Goal: Task Accomplishment & Management: Use online tool/utility

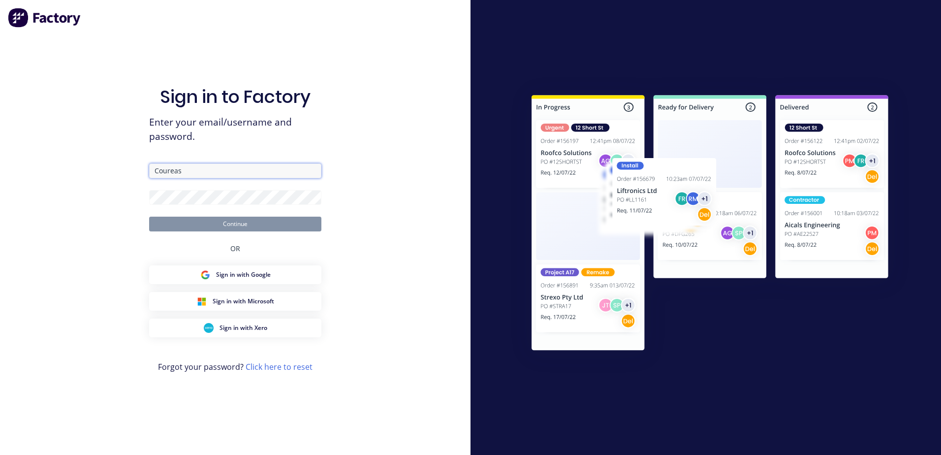
click at [154, 168] on input "Coureas" at bounding box center [235, 170] width 172 height 15
click at [189, 170] on input "Coureas" at bounding box center [235, 170] width 172 height 15
type input "C"
type input "p.coureas@blacklinesteel.com.au"
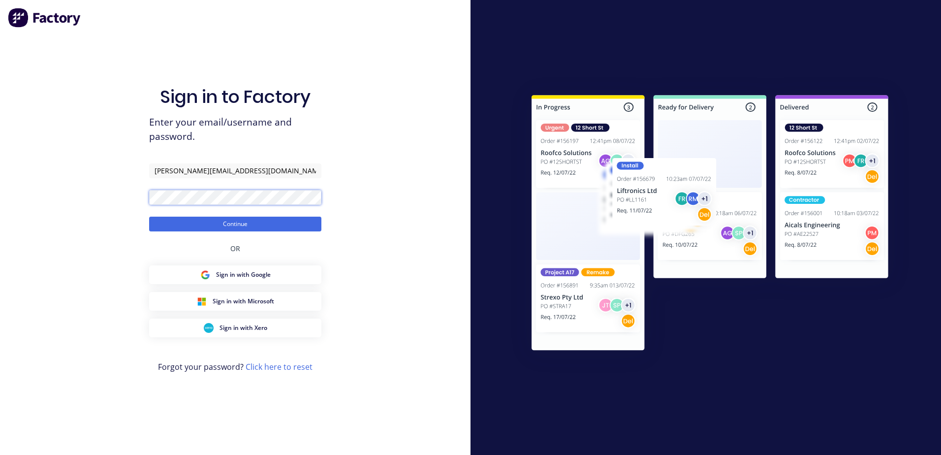
click at [128, 198] on div "Sign in to Factory Enter your email/username and password. p.coureas@blacklines…" at bounding box center [235, 227] width 471 height 455
click at [149, 217] on button "Continue" at bounding box center [235, 224] width 172 height 15
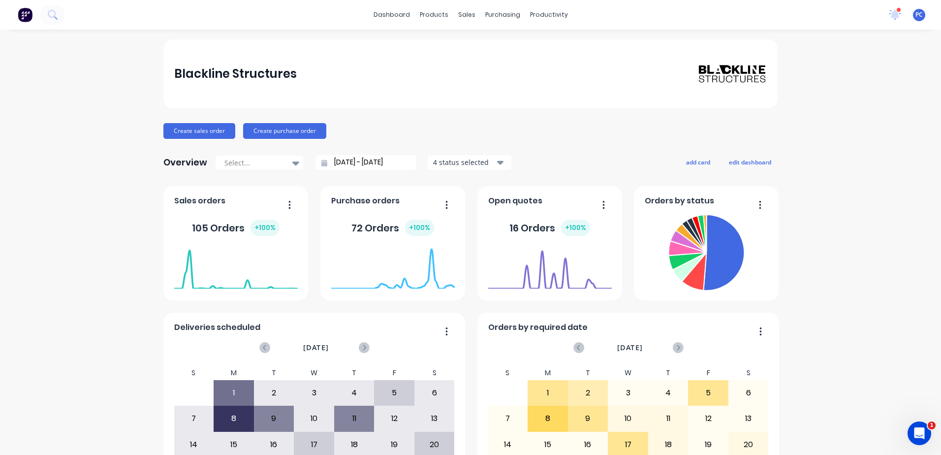
click at [866, 278] on div "Blackline Structures Create sales order Create purchase order Overview Select..…" at bounding box center [470, 296] width 941 height 514
click at [367, 203] on span "Purchase orders" at bounding box center [365, 201] width 68 height 12
click at [372, 223] on div "72 Orders + 100 %" at bounding box center [392, 228] width 83 height 16
click at [214, 228] on div "105 Orders + 100 %" at bounding box center [236, 228] width 88 height 16
click at [214, 202] on span "Sales orders" at bounding box center [199, 201] width 51 height 12
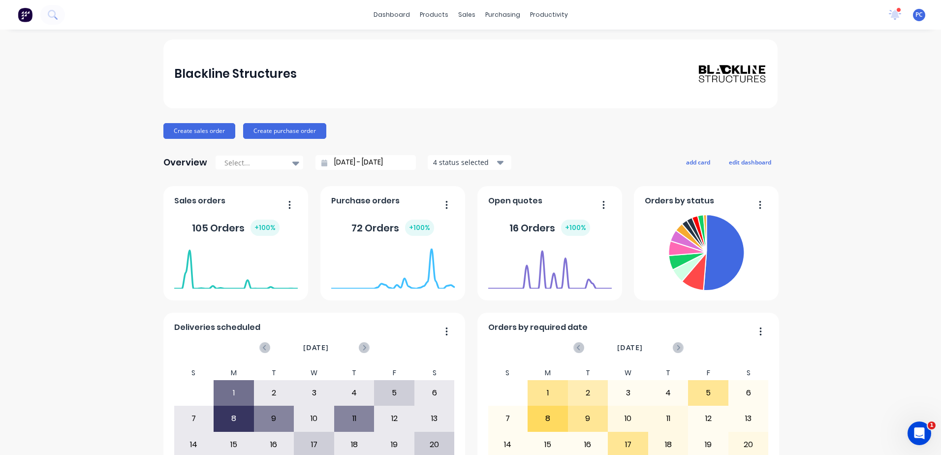
click at [287, 205] on button "button" at bounding box center [286, 205] width 21 height 15
click at [97, 212] on div "Blackline Structures Create sales order Create purchase order Overview Select..…" at bounding box center [470, 296] width 941 height 514
click at [394, 16] on link "dashboard" at bounding box center [392, 14] width 46 height 15
click at [487, 79] on div "Blackline Structures" at bounding box center [470, 74] width 593 height 20
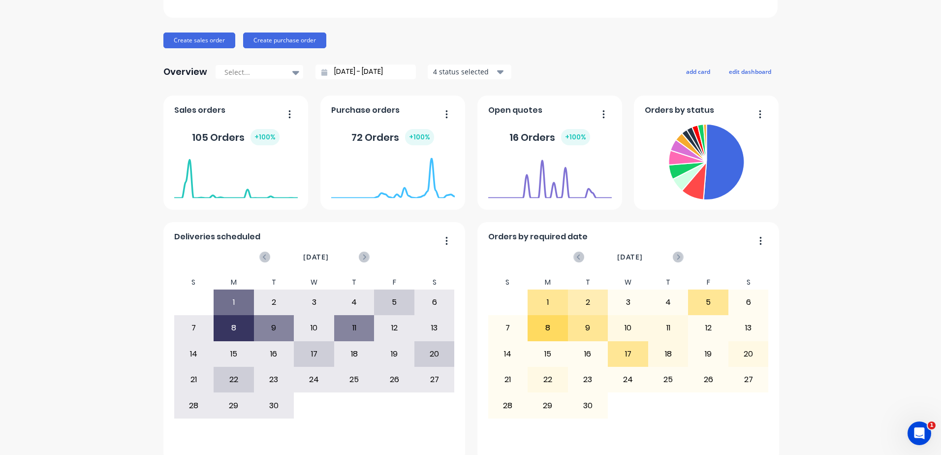
scroll to position [108, 0]
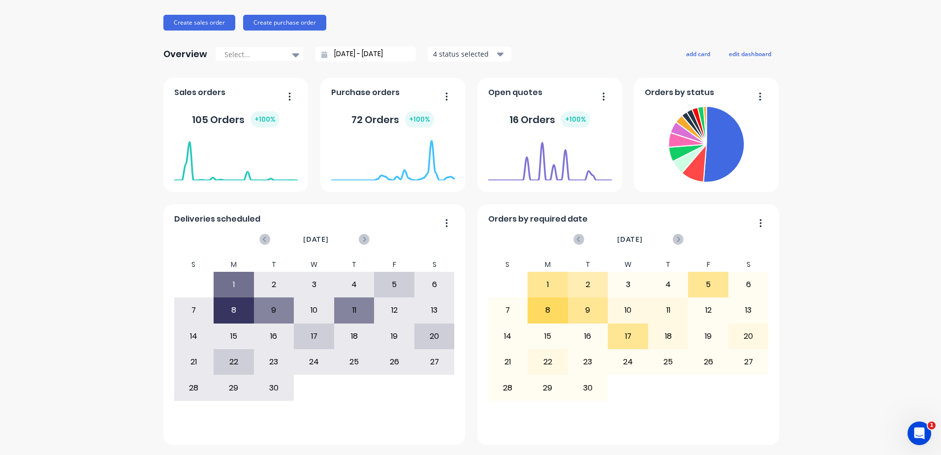
click at [247, 220] on span "Deliveries scheduled" at bounding box center [217, 219] width 86 height 12
click at [236, 274] on div "1" at bounding box center [233, 284] width 39 height 25
click at [445, 221] on icon "button" at bounding box center [446, 223] width 2 height 10
click at [411, 211] on div "Deliveries scheduled Delete Duplicate Export to Excel Format Export to CSV Form…" at bounding box center [314, 324] width 302 height 241
click at [383, 263] on div "F" at bounding box center [394, 264] width 40 height 14
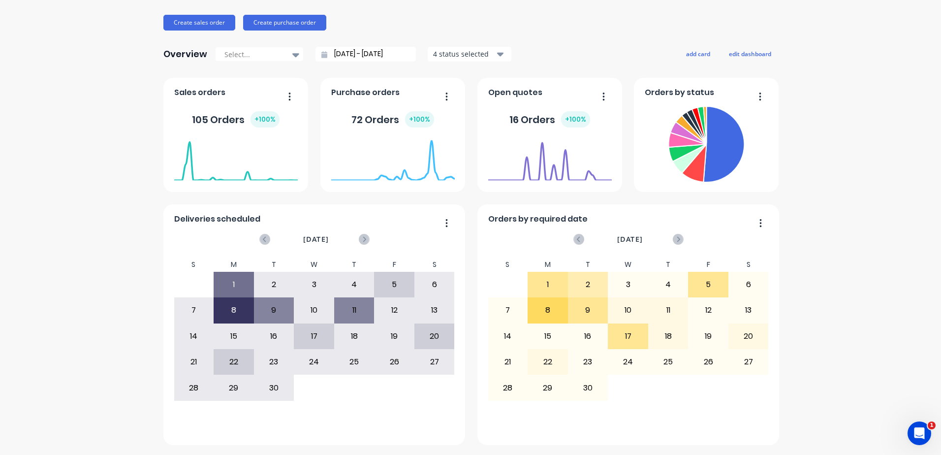
click at [351, 288] on div "4" at bounding box center [354, 284] width 39 height 25
click at [388, 281] on div "5" at bounding box center [394, 284] width 39 height 25
click at [353, 305] on div "11" at bounding box center [354, 310] width 39 height 25
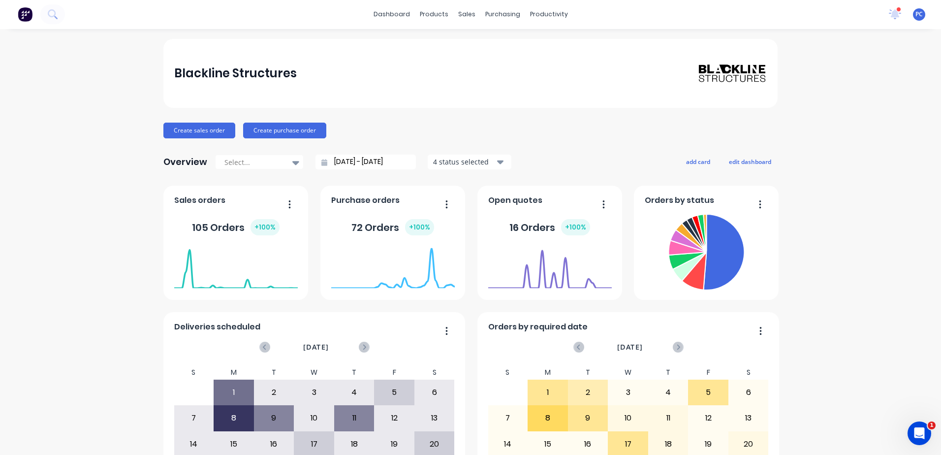
scroll to position [0, 0]
click at [574, 85] on div "Delivery Scheduling" at bounding box center [579, 86] width 62 height 9
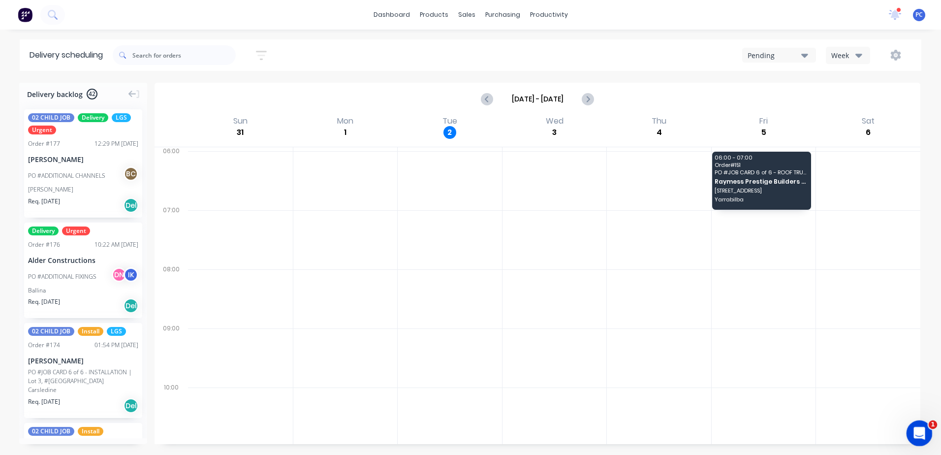
click at [925, 427] on div "Open Intercom Messenger" at bounding box center [918, 431] width 32 height 32
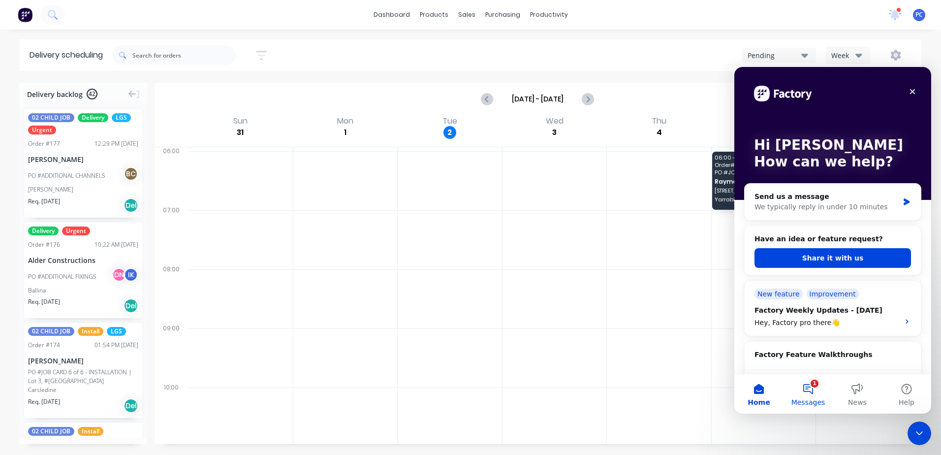
click at [810, 387] on button "1 Messages" at bounding box center [808, 393] width 49 height 39
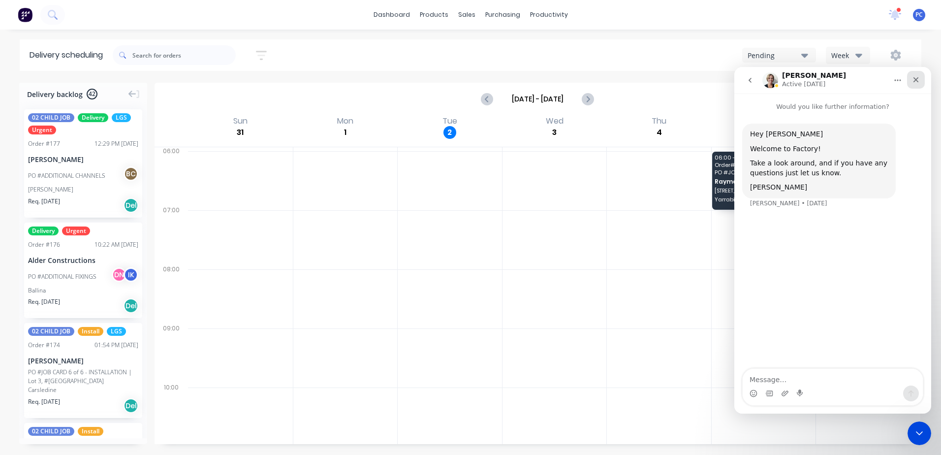
click at [913, 83] on icon "Close" at bounding box center [916, 80] width 8 height 8
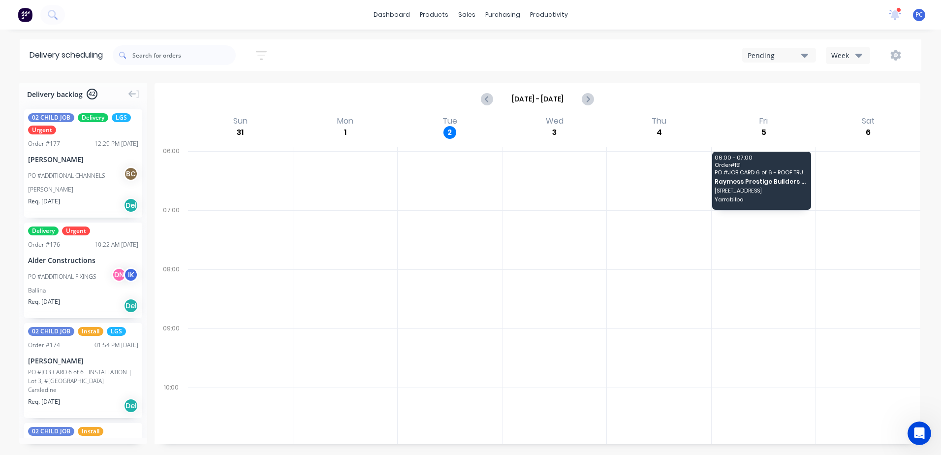
click at [856, 56] on icon "button" at bounding box center [858, 55] width 7 height 11
click at [602, 53] on div "Pending Week Week Vehicle" at bounding box center [709, 55] width 405 height 18
click at [583, 99] on icon "Next page" at bounding box center [588, 99] width 12 height 12
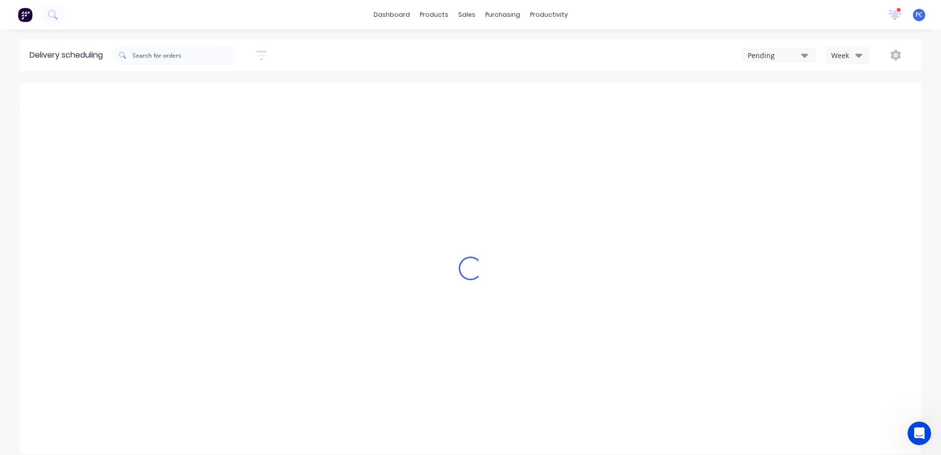
type input "Sep 7 - Sep 13"
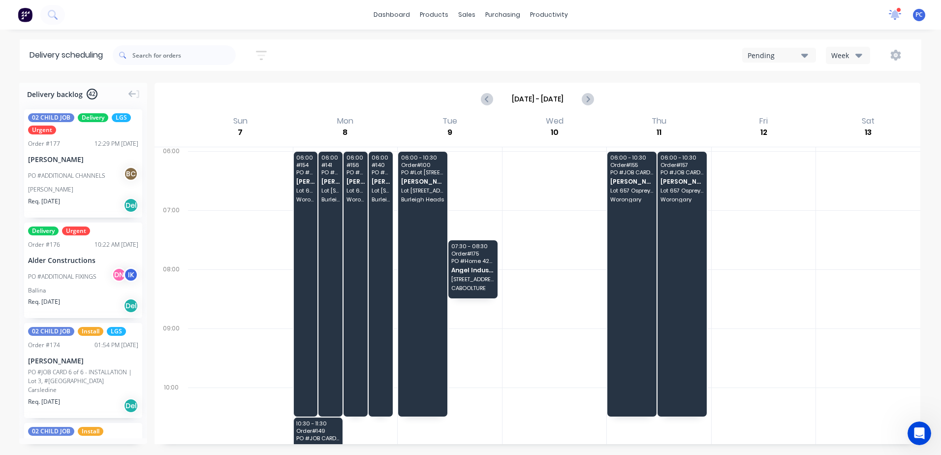
click at [898, 18] on icon at bounding box center [895, 15] width 12 height 10
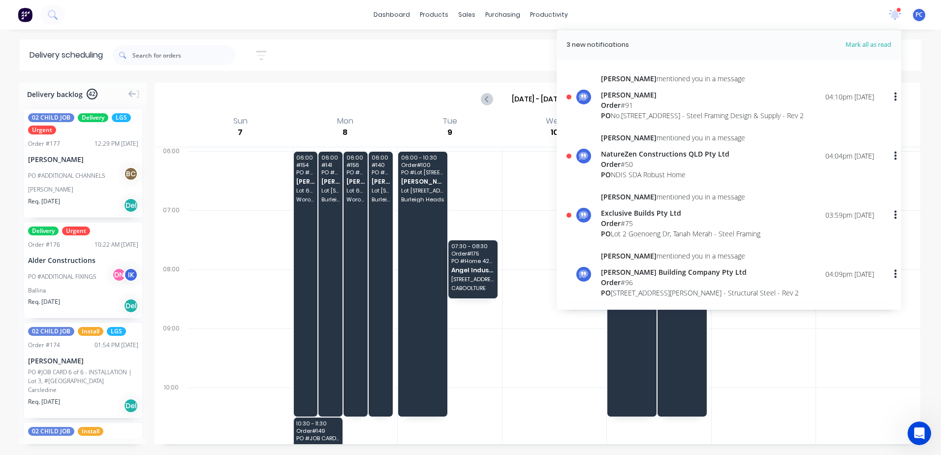
click at [638, 239] on div "PO Lot 2 Goenoeng Dr, Tanah Merah - Steel Framing" at bounding box center [680, 233] width 159 height 10
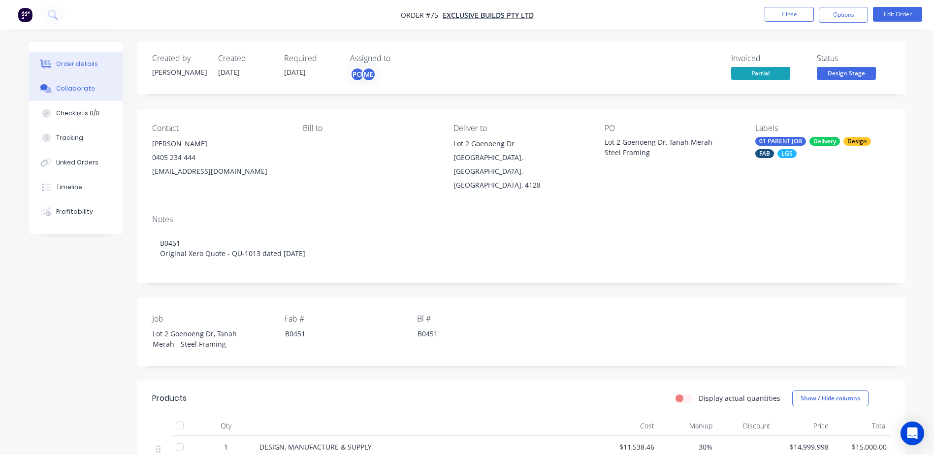
click at [82, 92] on div "Collaborate" at bounding box center [75, 88] width 39 height 9
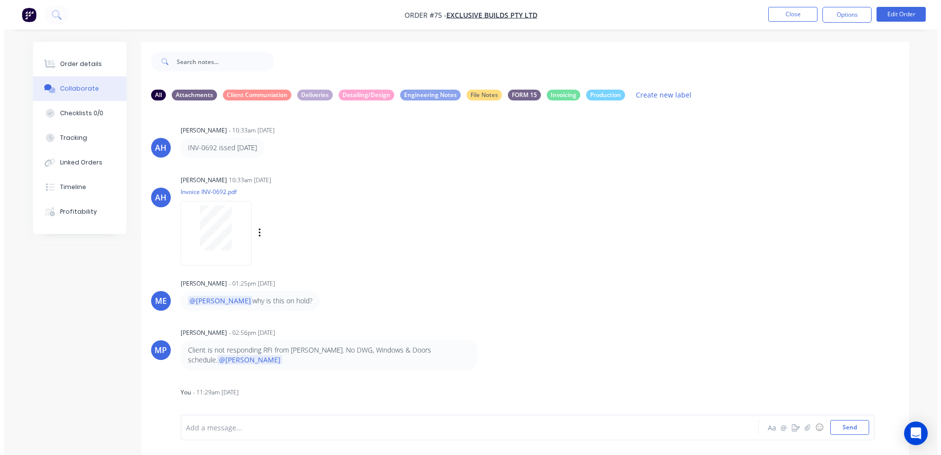
scroll to position [84, 0]
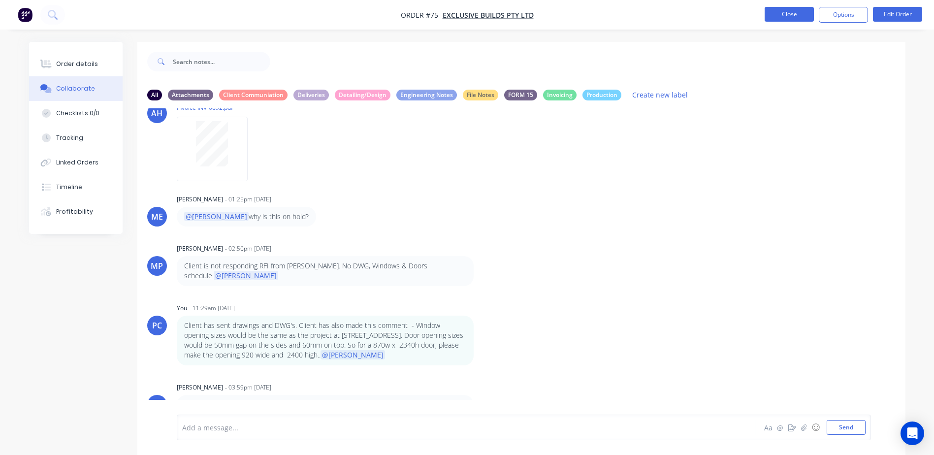
click at [789, 20] on button "Close" at bounding box center [788, 14] width 49 height 15
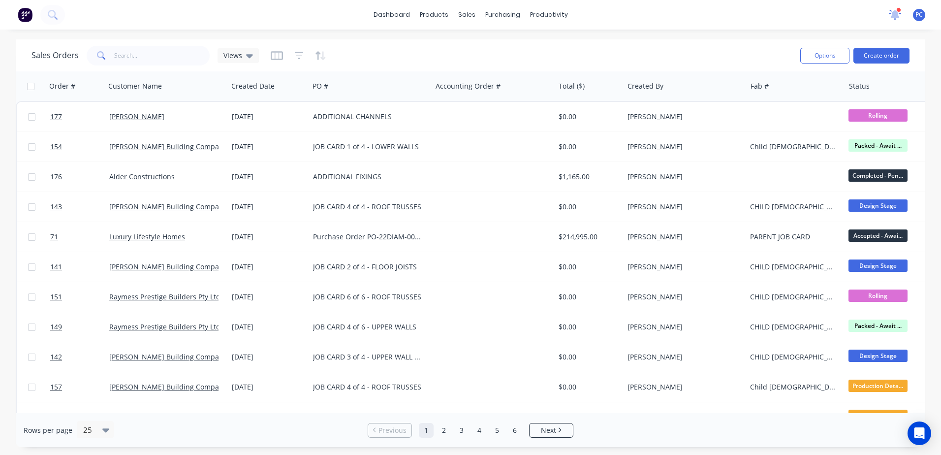
click at [895, 14] on icon at bounding box center [895, 13] width 9 height 8
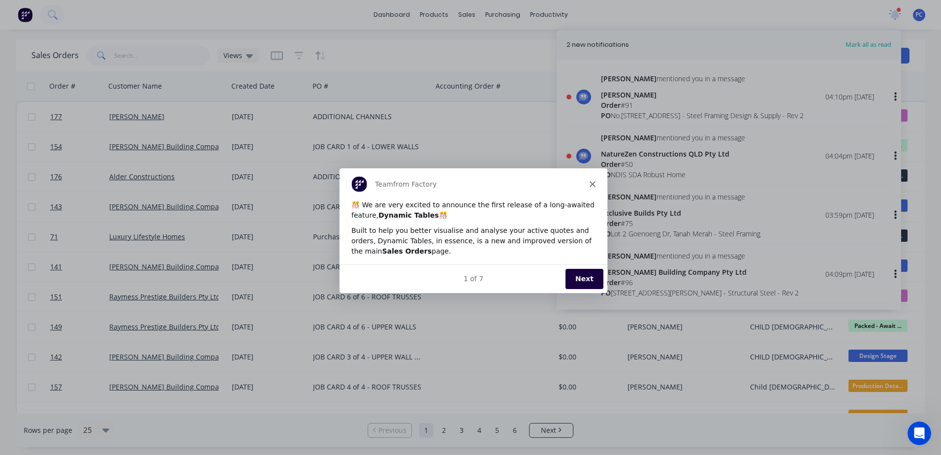
click at [586, 273] on button "Next" at bounding box center [584, 278] width 38 height 20
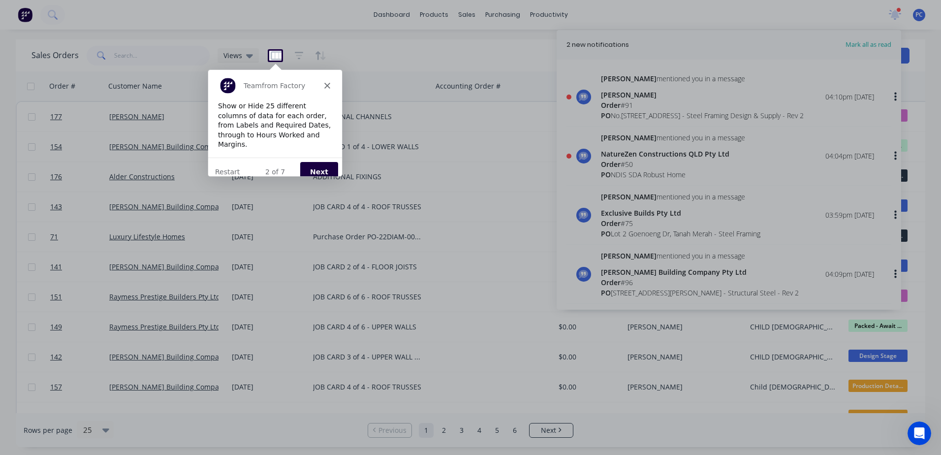
click at [330, 78] on div "Team from Factory" at bounding box center [275, 85] width 134 height 32
click at [324, 86] on icon "Close" at bounding box center [327, 85] width 6 height 6
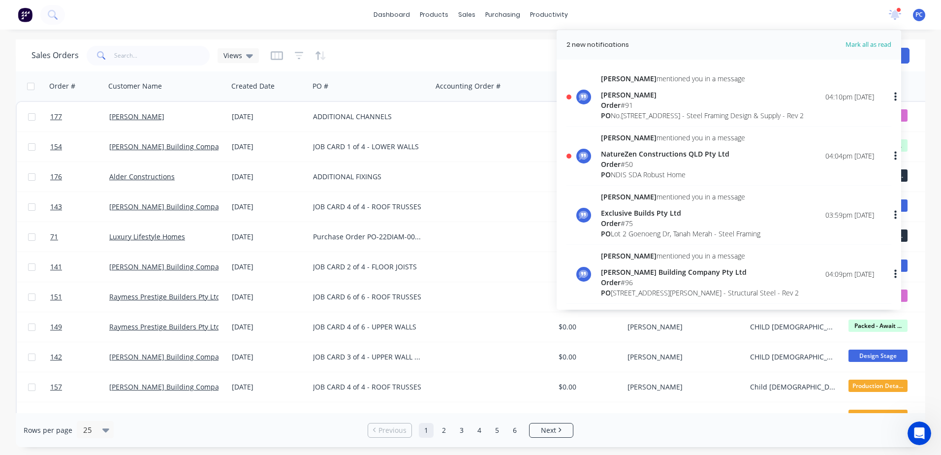
click at [679, 179] on div "PO NDIS SDA Robust Home" at bounding box center [673, 174] width 144 height 10
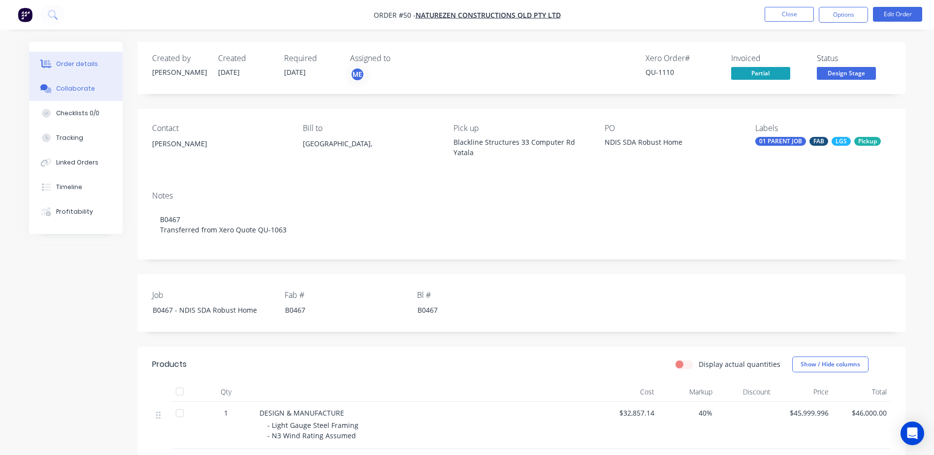
click at [79, 90] on div "Collaborate" at bounding box center [75, 88] width 39 height 9
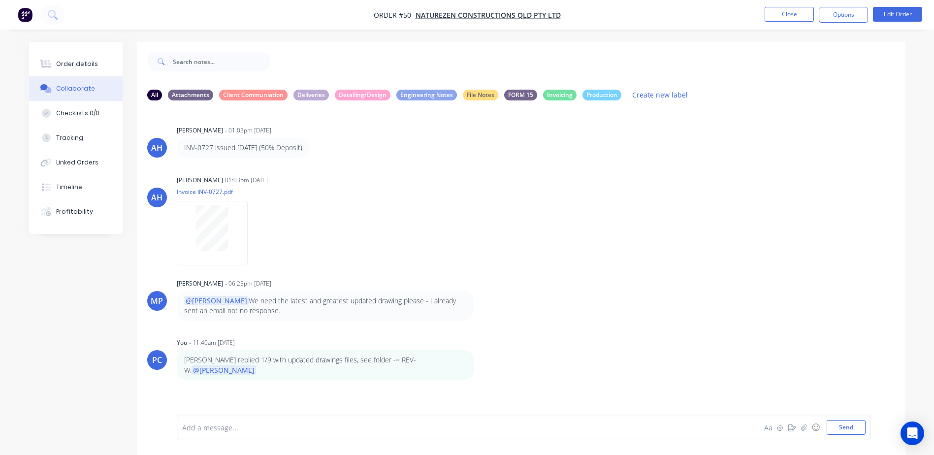
scroll to position [4, 0]
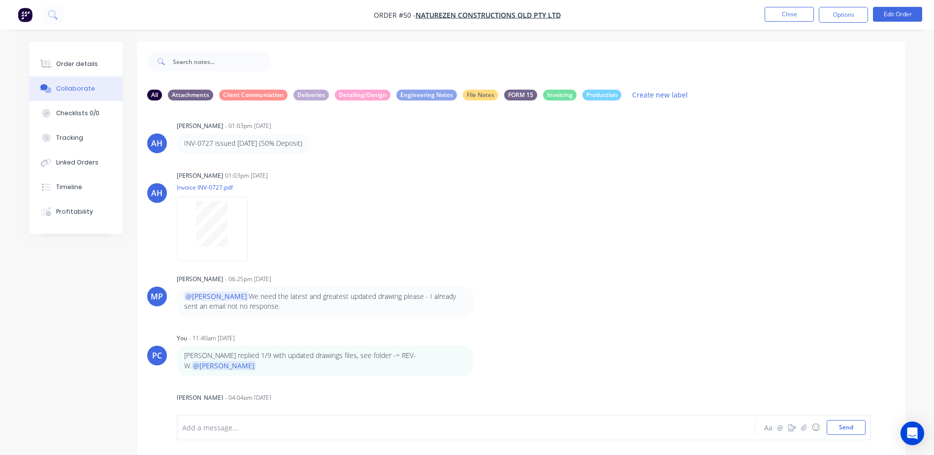
click at [613, 290] on div "MP Marlon Pueblos - 06:25pm 27/08/25 @Paul We need the latest and greatest upda…" at bounding box center [521, 294] width 768 height 45
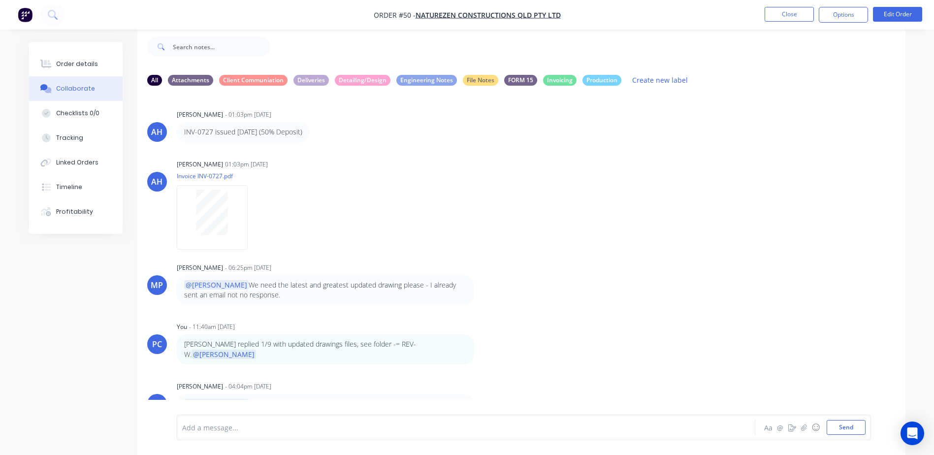
scroll to position [0, 0]
click at [788, 12] on button "Close" at bounding box center [788, 14] width 49 height 15
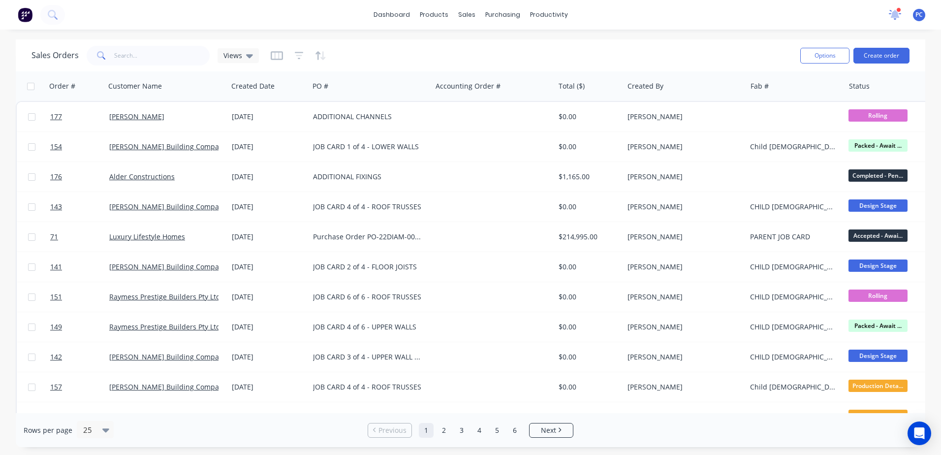
click at [895, 13] on icon at bounding box center [894, 13] width 9 height 9
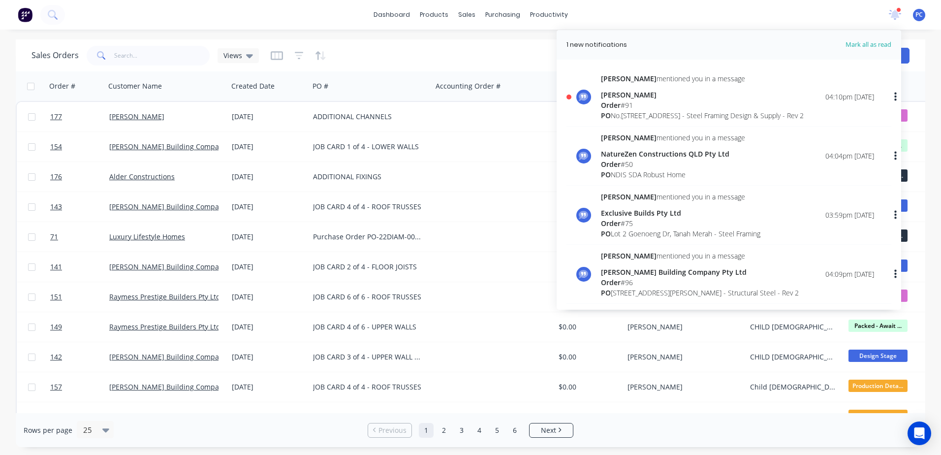
click at [700, 108] on div "Order # 91" at bounding box center [702, 105] width 203 height 10
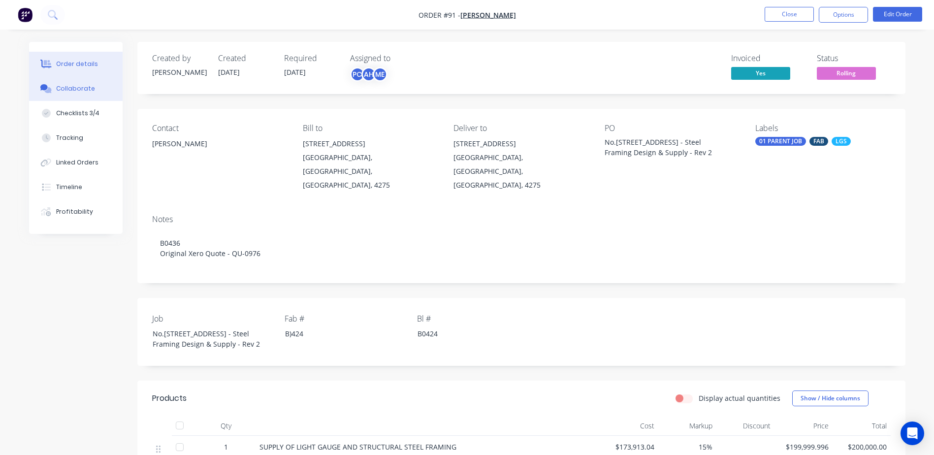
click at [90, 91] on div "Collaborate" at bounding box center [75, 88] width 39 height 9
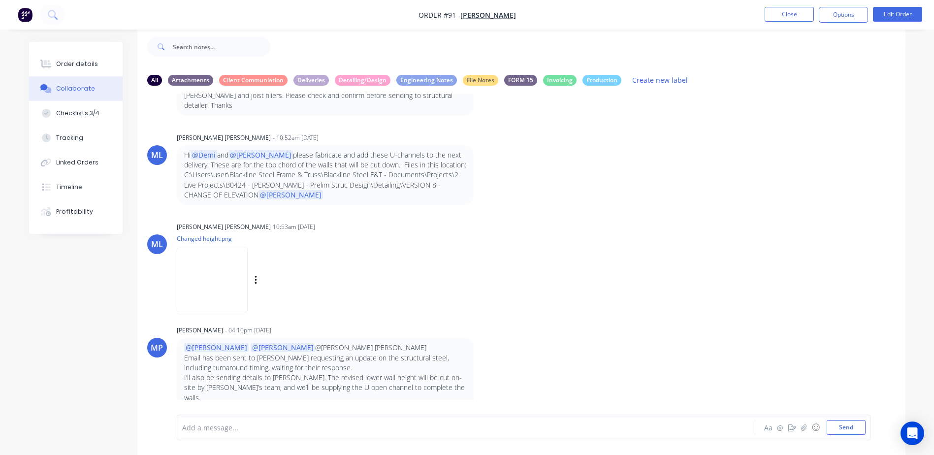
scroll to position [7933, 0]
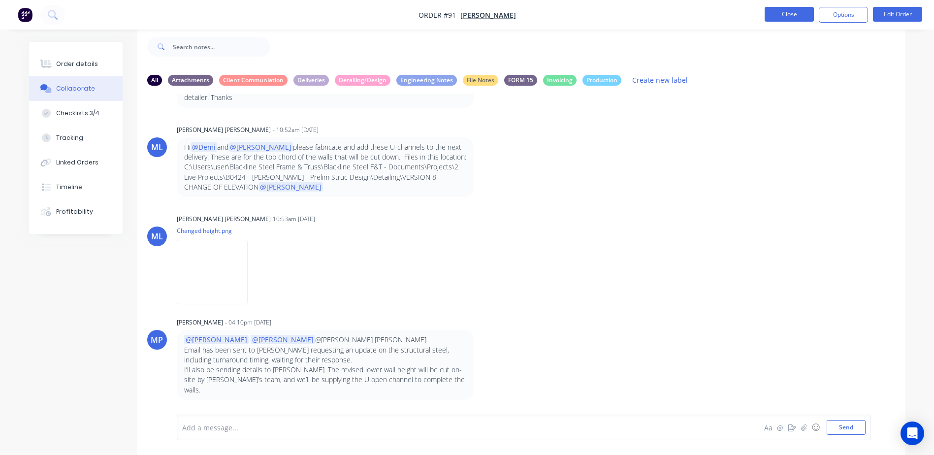
click at [788, 18] on button "Close" at bounding box center [788, 14] width 49 height 15
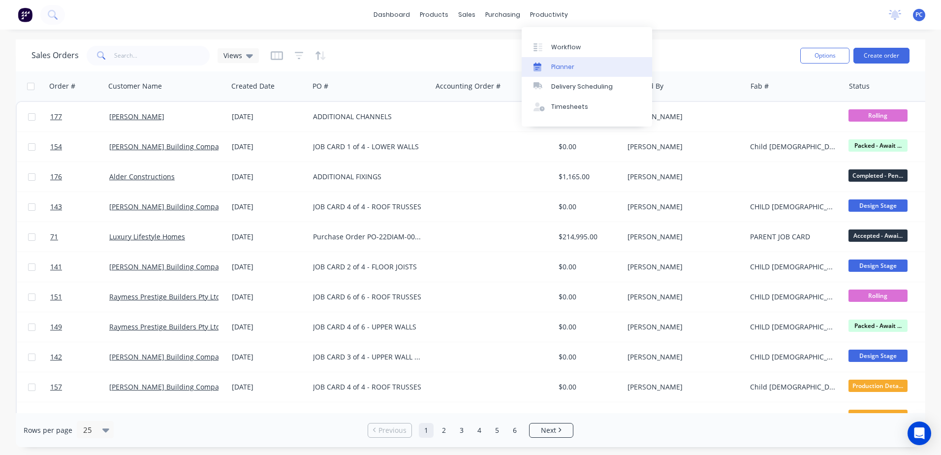
click at [559, 65] on div "Planner" at bounding box center [562, 67] width 23 height 9
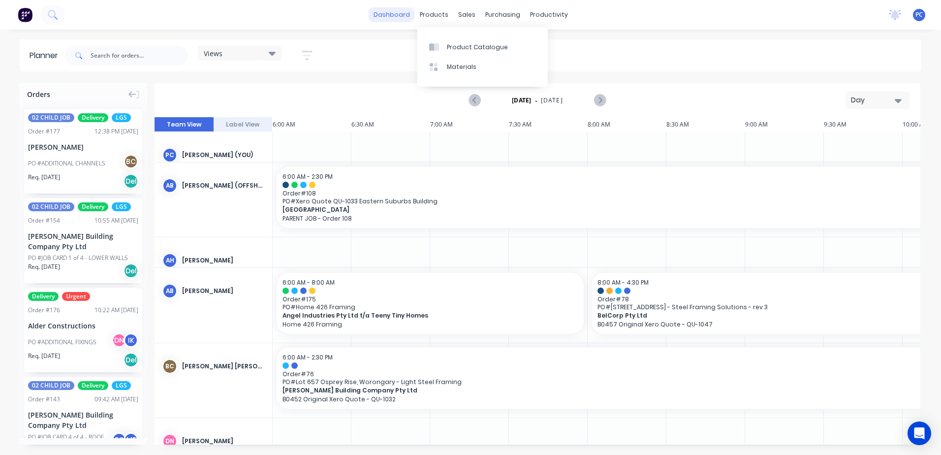
click at [395, 14] on link "dashboard" at bounding box center [392, 14] width 46 height 15
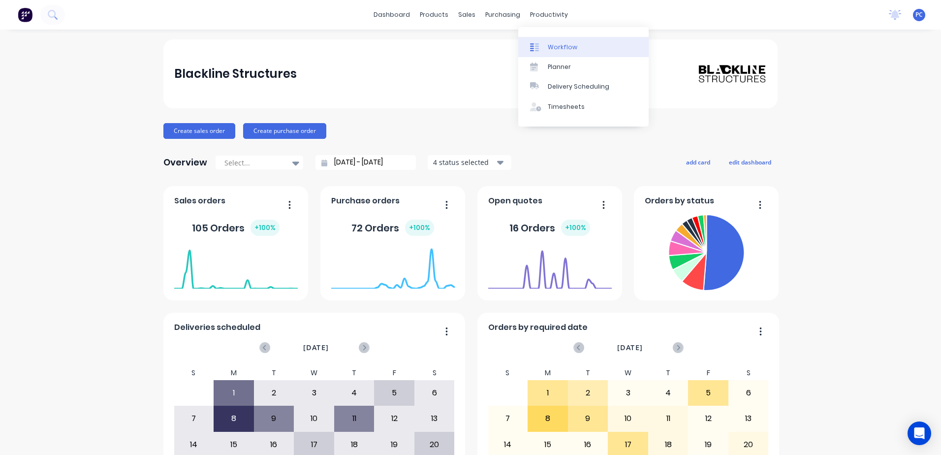
click at [552, 45] on div "Workflow" at bounding box center [563, 47] width 30 height 9
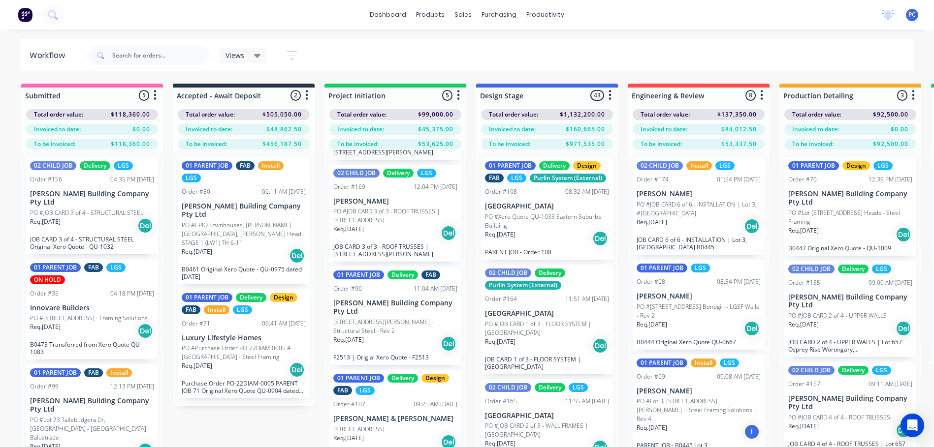
scroll to position [39, 0]
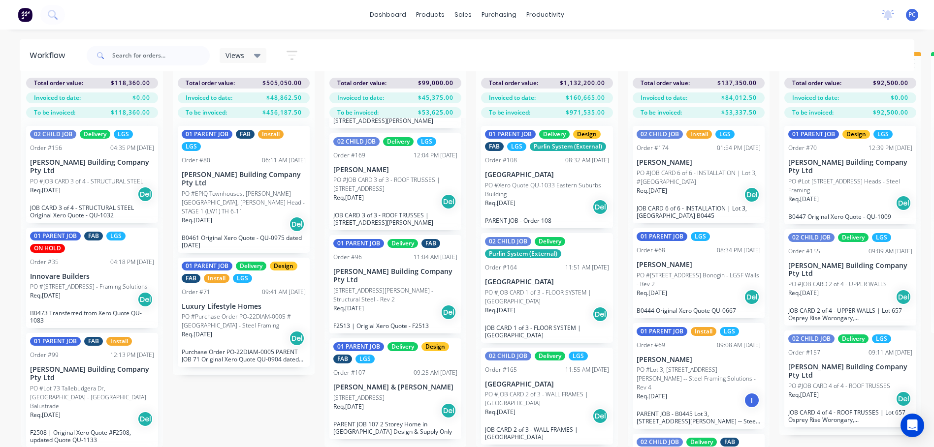
click at [389, 294] on p "[STREET_ADDRESS][PERSON_NAME] - Structural Steel - Rev 2" at bounding box center [395, 295] width 124 height 18
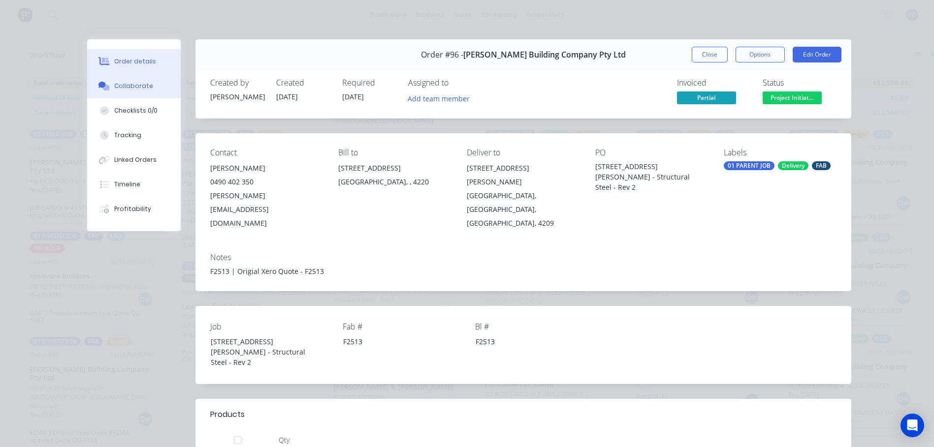
click at [125, 83] on div "Collaborate" at bounding box center [133, 86] width 39 height 9
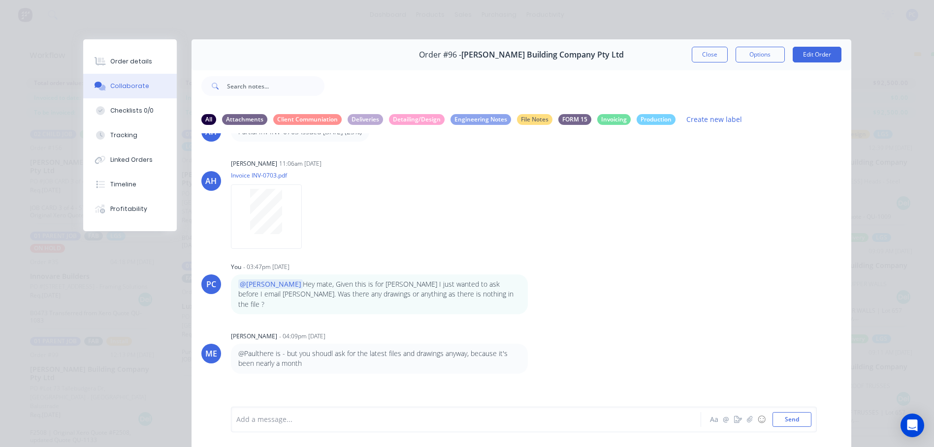
scroll to position [0, 0]
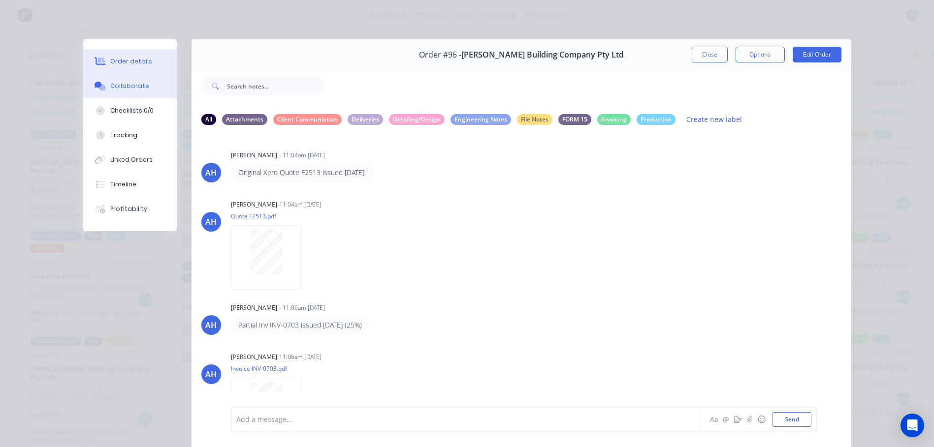
click at [136, 62] on div "Order details" at bounding box center [131, 61] width 42 height 9
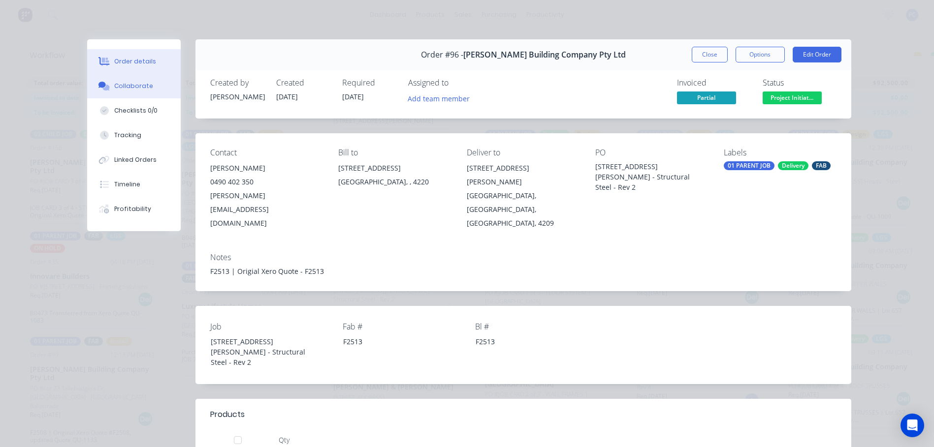
click at [120, 89] on div "Collaborate" at bounding box center [133, 86] width 39 height 9
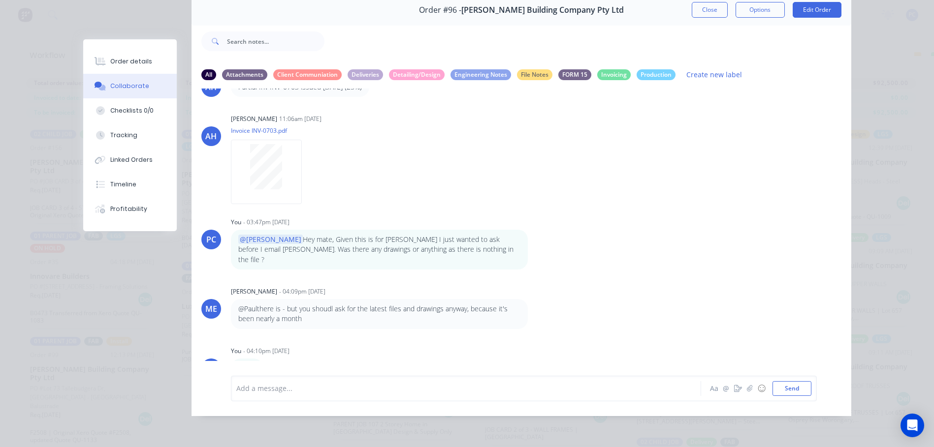
scroll to position [52, 0]
click at [273, 378] on div "Add a message... Aa @ ☺ Send" at bounding box center [524, 389] width 586 height 26
click at [280, 388] on div at bounding box center [452, 388] width 431 height 10
click at [231, 387] on div "Emailed Aa @ ☺ Send" at bounding box center [524, 389] width 586 height 26
click at [272, 384] on div "Emailed" at bounding box center [452, 388] width 431 height 10
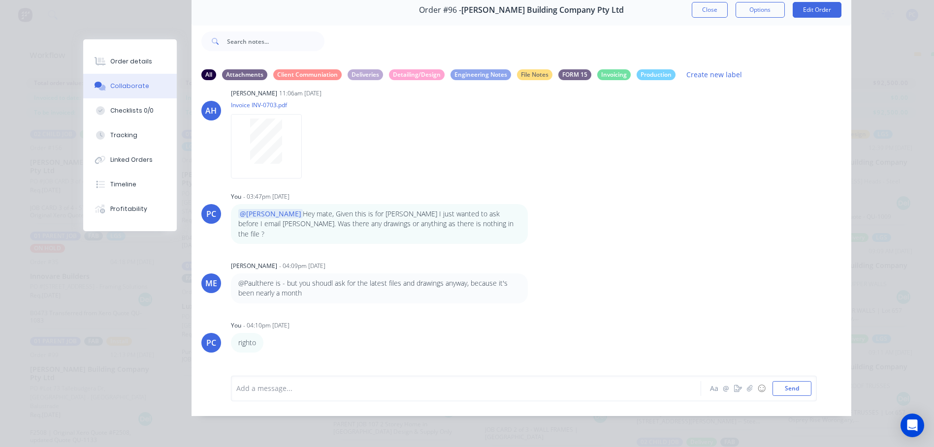
scroll to position [243, 0]
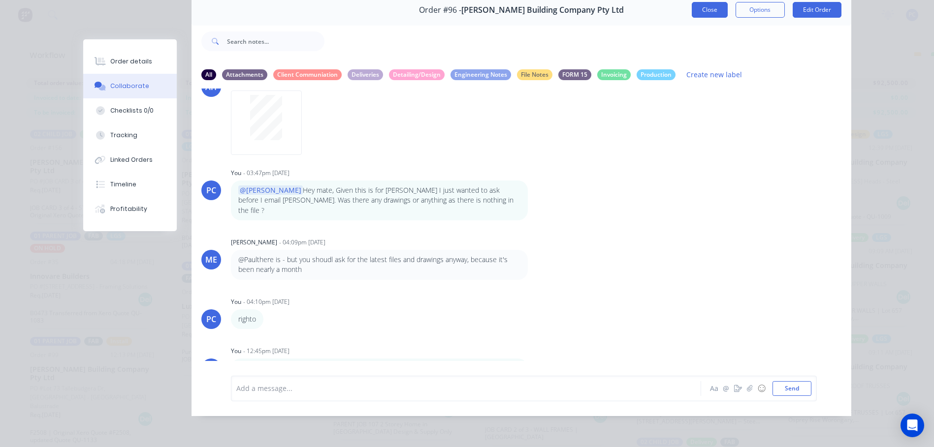
click at [705, 5] on button "Close" at bounding box center [710, 10] width 36 height 16
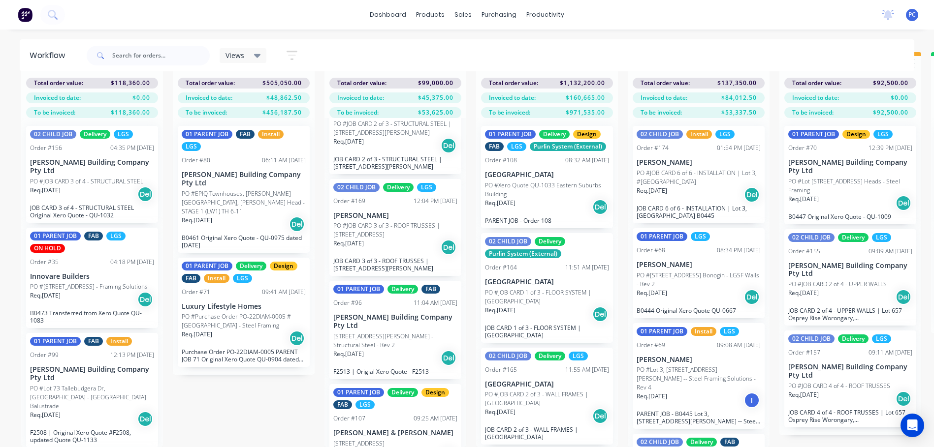
scroll to position [199, 0]
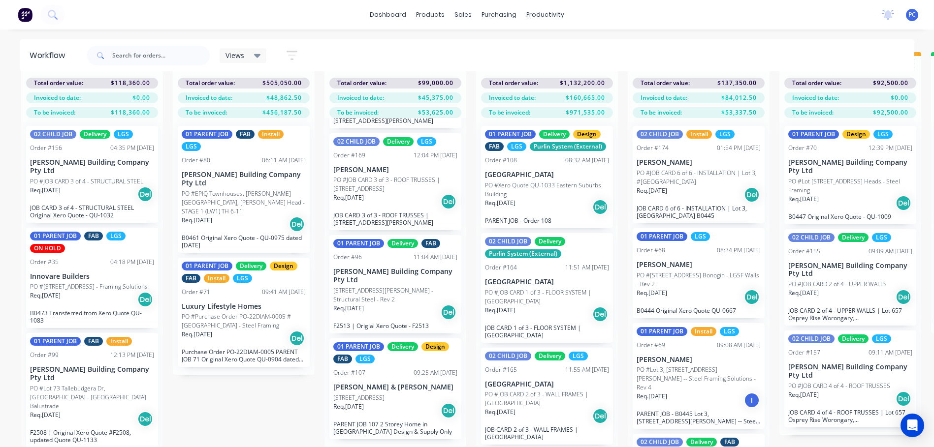
click at [376, 394] on p "PO #8 Pineapple Crt Palmwoods, Australia, 4555" at bounding box center [358, 398] width 51 height 9
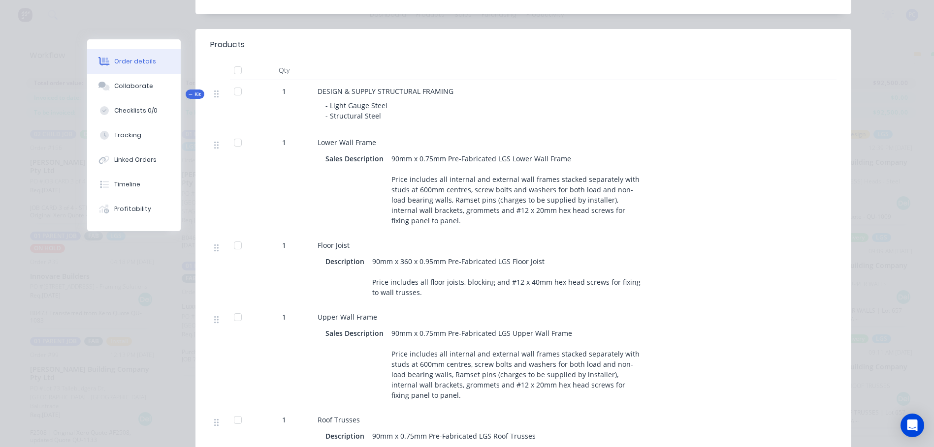
scroll to position [394, 0]
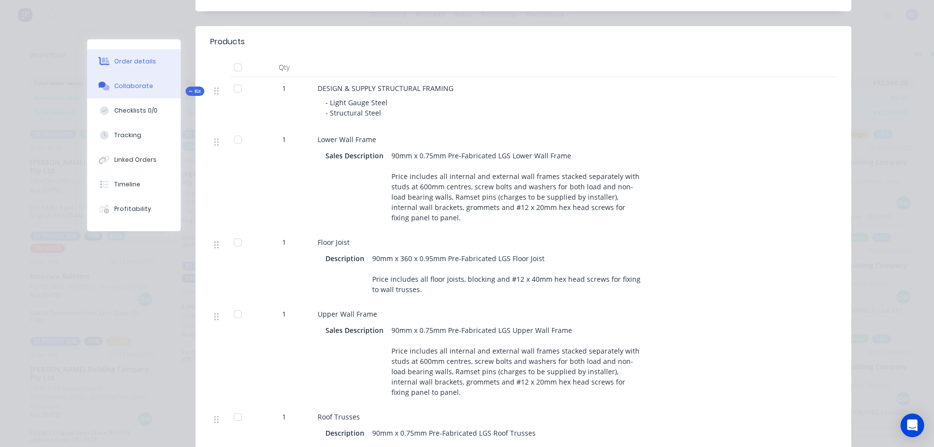
click at [138, 86] on div "Collaborate" at bounding box center [133, 86] width 39 height 9
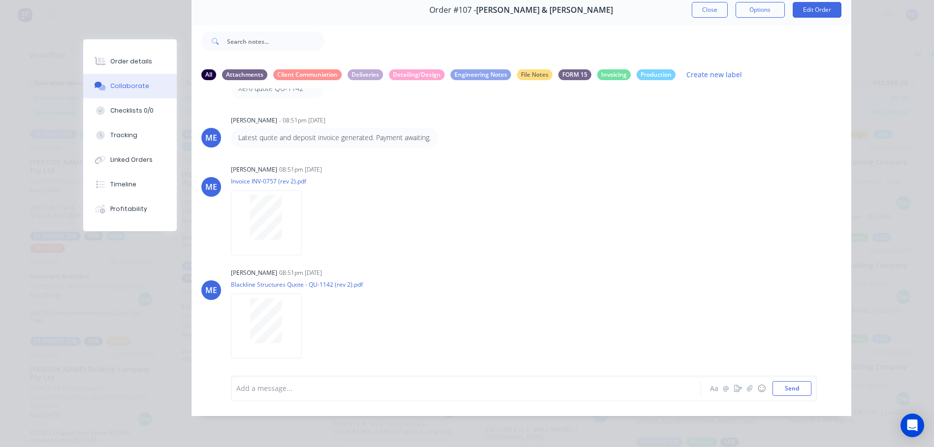
scroll to position [193, 0]
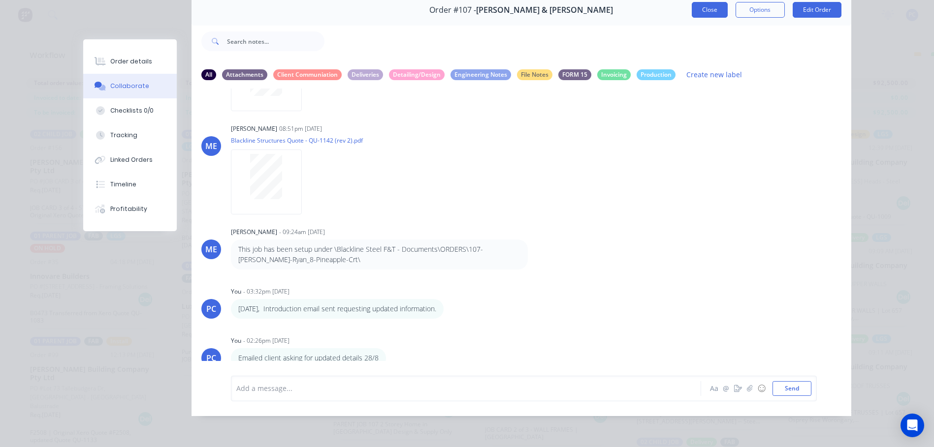
click at [715, 4] on button "Close" at bounding box center [710, 10] width 36 height 16
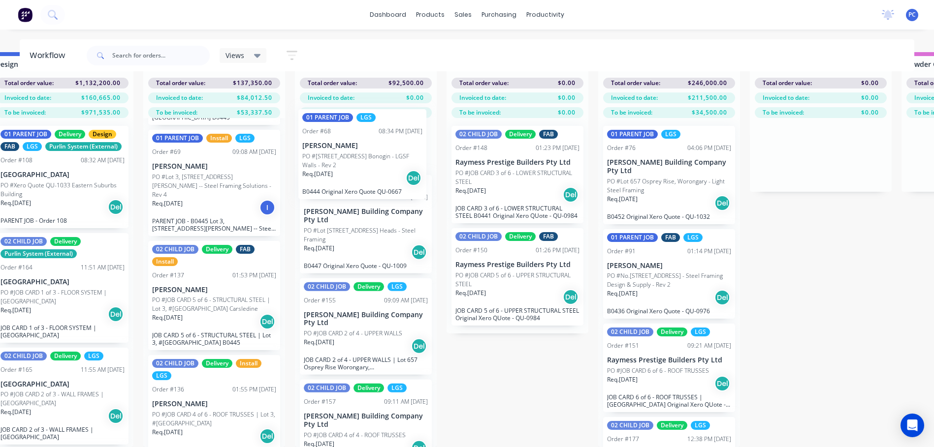
scroll to position [0, 0]
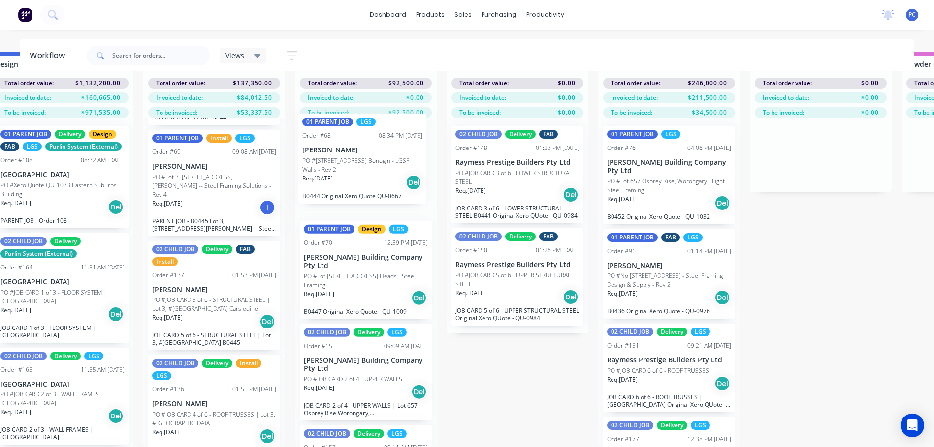
drag, startPoint x: 95, startPoint y: 201, endPoint x: 366, endPoint y: 155, distance: 274.1
click at [366, 155] on div "Submitted 5 Summaries Total order value Invoiced to date To be invoiced Total o…" at bounding box center [757, 249] width 2498 height 395
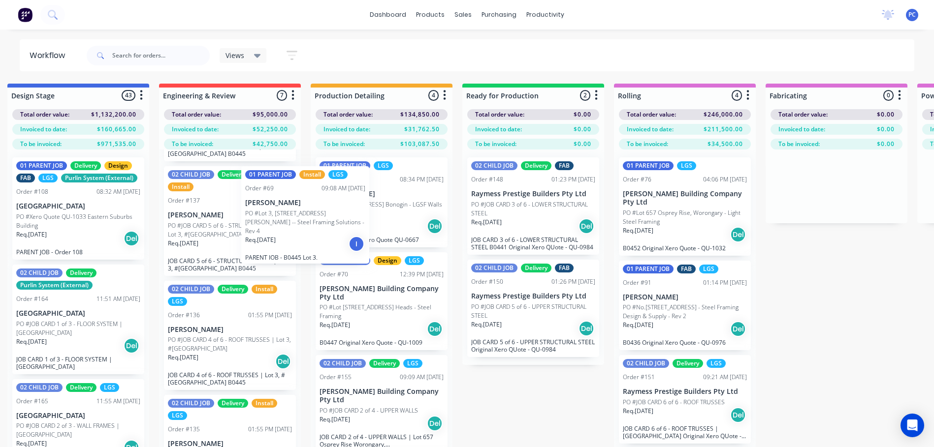
scroll to position [94, 0]
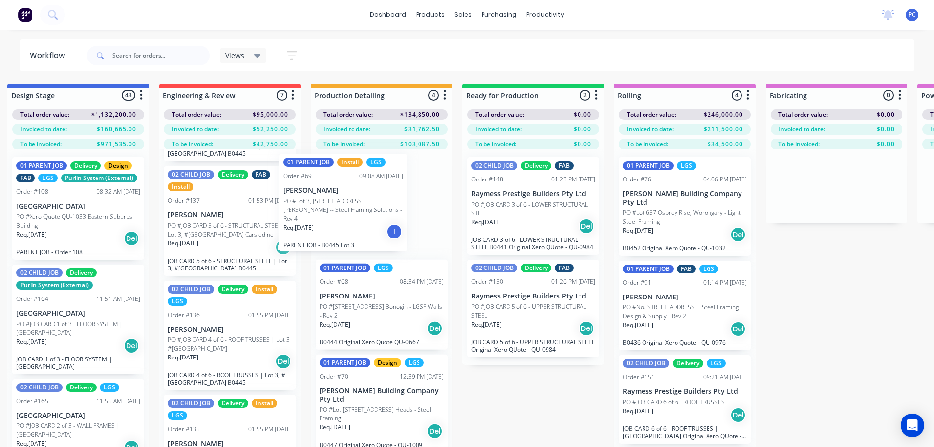
drag, startPoint x: 190, startPoint y: 203, endPoint x: 326, endPoint y: 200, distance: 135.4
click at [326, 200] on div "Submitted 5 Summaries Total order value Invoiced to date To be invoiced Total o…" at bounding box center [773, 281] width 2498 height 395
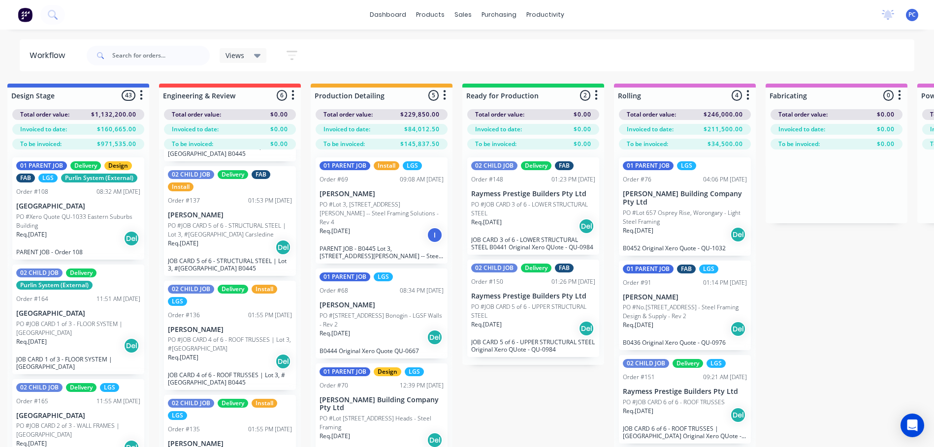
scroll to position [92, 0]
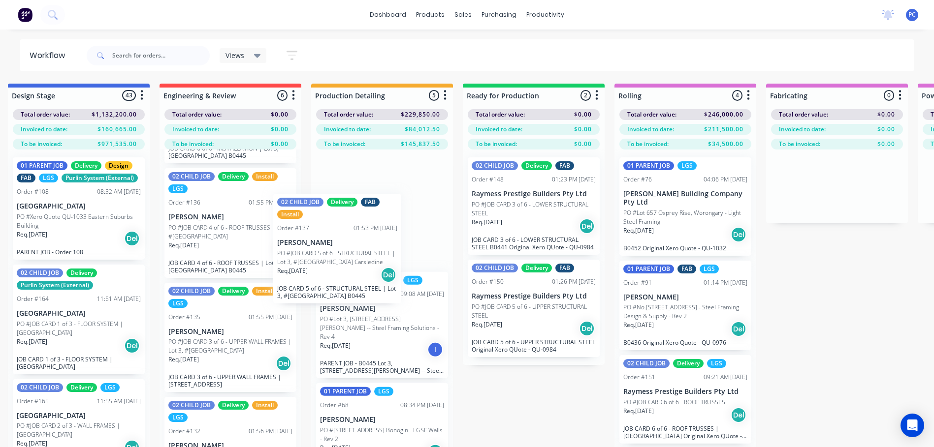
drag, startPoint x: 204, startPoint y: 237, endPoint x: 315, endPoint y: 264, distance: 115.1
click at [315, 264] on div "Submitted 5 Summaries Total order value Invoiced to date To be invoiced Total o…" at bounding box center [774, 281] width 2498 height 395
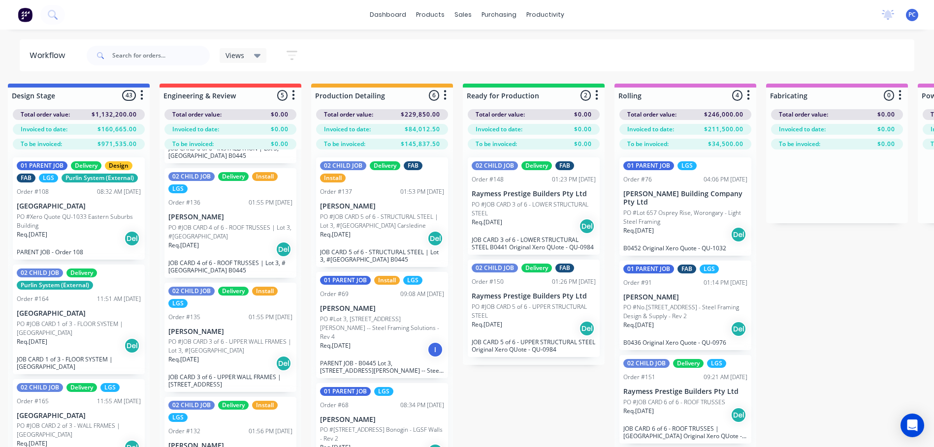
scroll to position [89, 0]
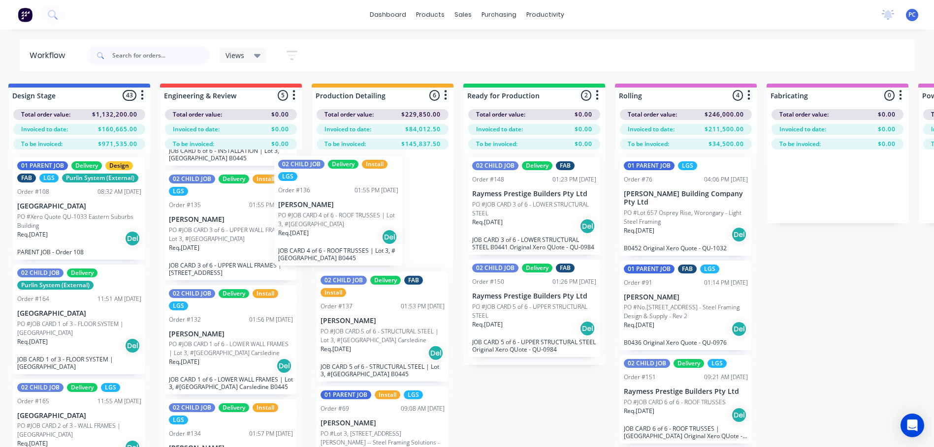
drag, startPoint x: 212, startPoint y: 238, endPoint x: 331, endPoint y: 222, distance: 119.6
click at [331, 222] on div "Submitted 5 Summaries Total order value Invoiced to date To be invoiced Total o…" at bounding box center [774, 281] width 2498 height 395
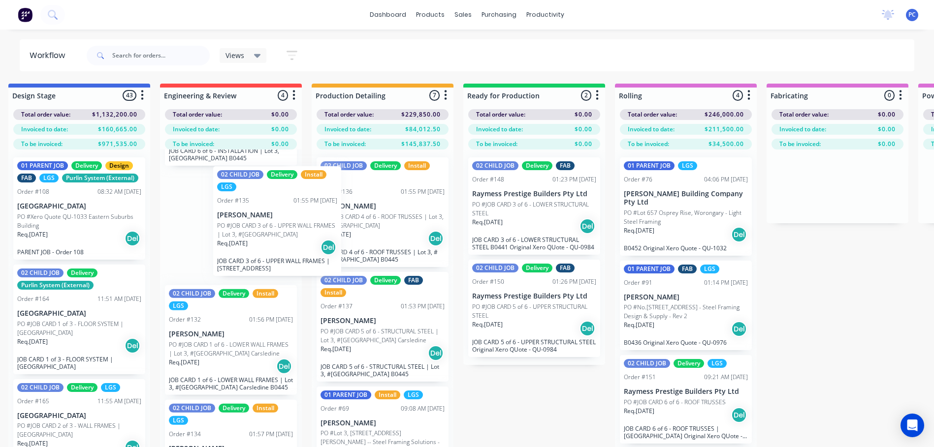
scroll to position [87, 0]
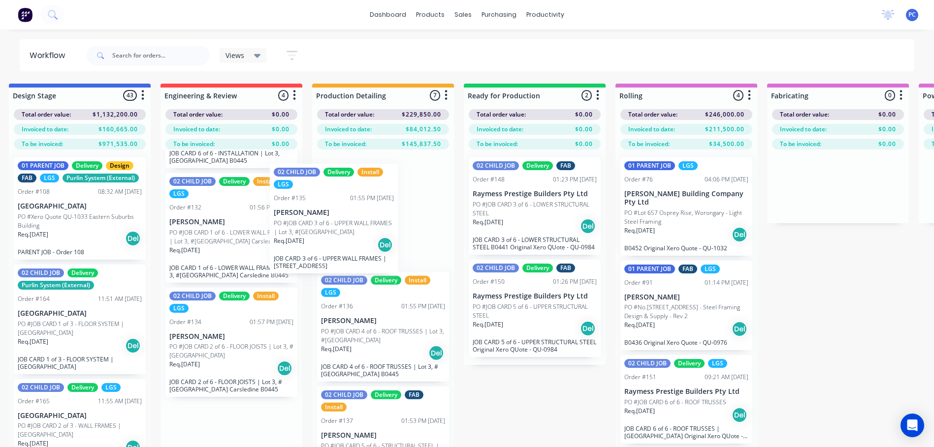
drag, startPoint x: 210, startPoint y: 227, endPoint x: 318, endPoint y: 220, distance: 108.5
click at [318, 220] on div "Submitted 5 Summaries Total order value Invoiced to date To be invoiced Total o…" at bounding box center [775, 281] width 2498 height 395
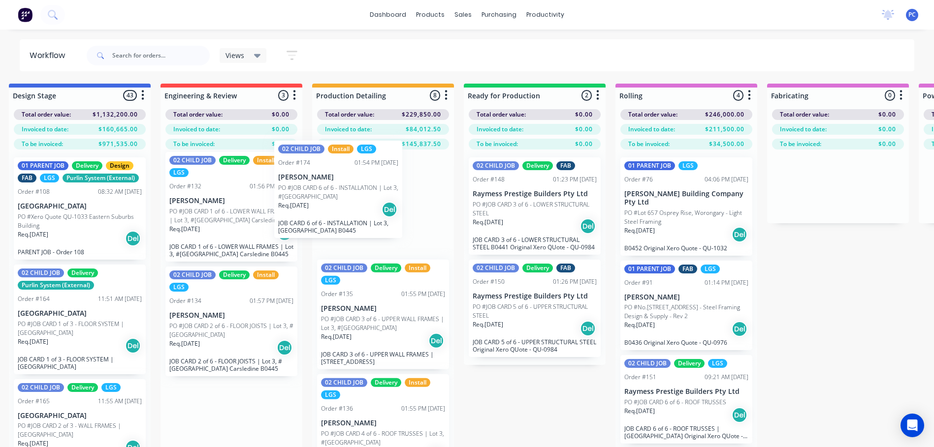
scroll to position [4, 0]
drag, startPoint x: 219, startPoint y: 226, endPoint x: 340, endPoint y: 213, distance: 122.3
click at [340, 213] on div "Submitted 5 Summaries Total order value Invoiced to date To be invoiced Total o…" at bounding box center [775, 281] width 2498 height 395
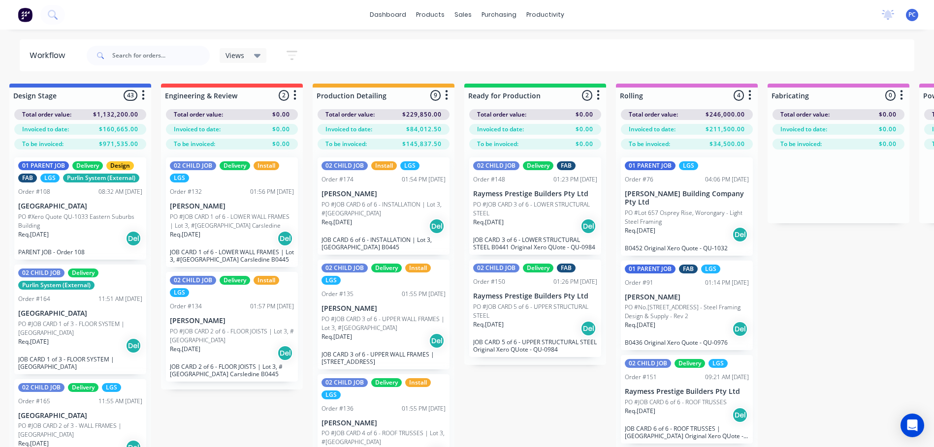
scroll to position [0, 466]
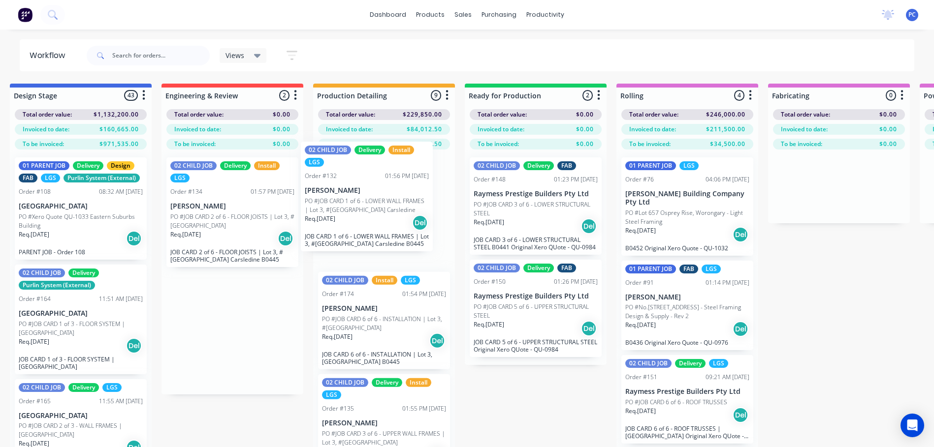
drag, startPoint x: 218, startPoint y: 221, endPoint x: 355, endPoint y: 204, distance: 138.8
click at [355, 204] on div "Submitted 5 Summaries Total order value Invoiced to date To be invoiced Total o…" at bounding box center [776, 281] width 2498 height 395
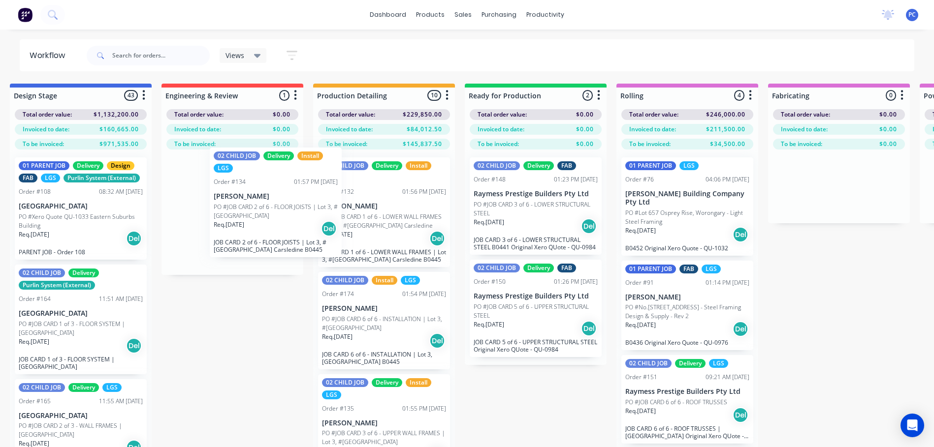
scroll to position [0, 466]
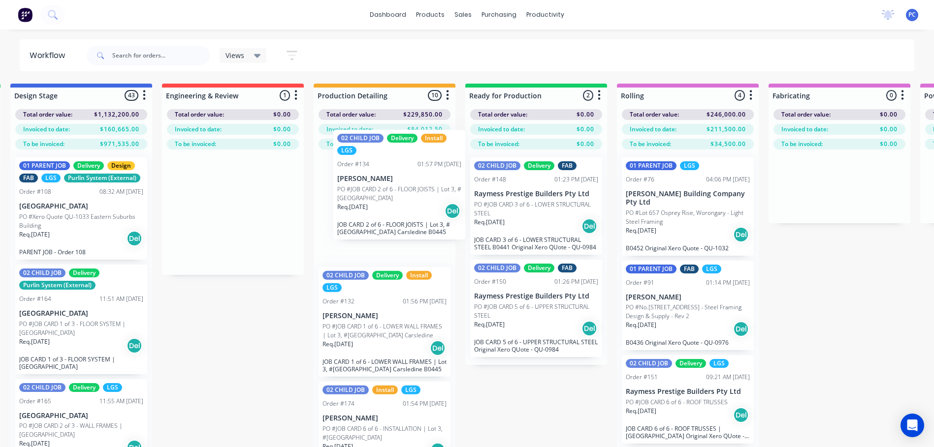
drag, startPoint x: 212, startPoint y: 214, endPoint x: 386, endPoint y: 186, distance: 176.6
click at [386, 186] on div "Submitted 5 Summaries Total order value Invoiced to date To be invoiced Total o…" at bounding box center [776, 281] width 2498 height 395
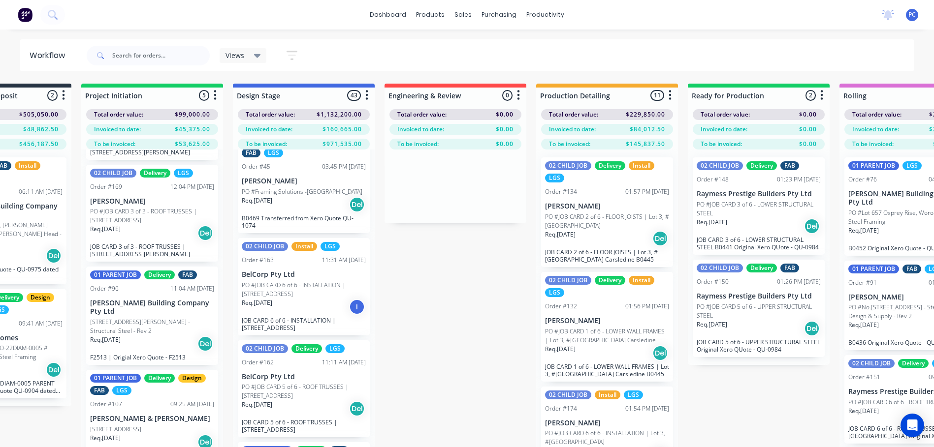
scroll to position [984, 0]
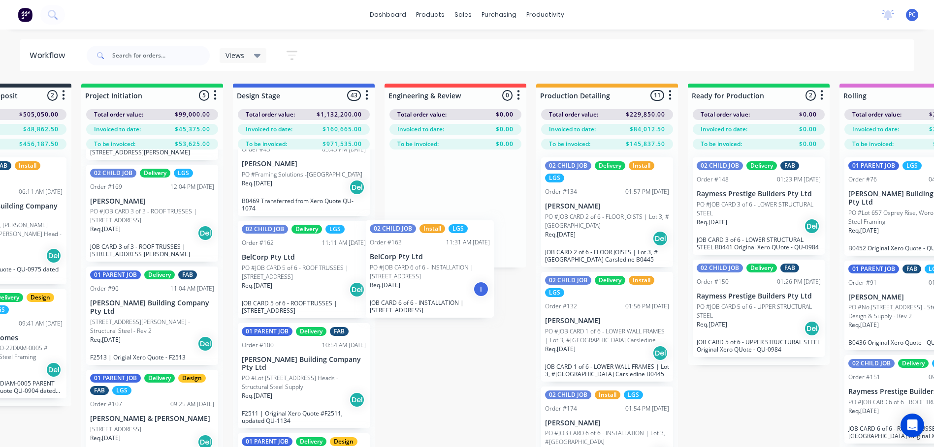
drag, startPoint x: 277, startPoint y: 291, endPoint x: 414, endPoint y: 290, distance: 136.8
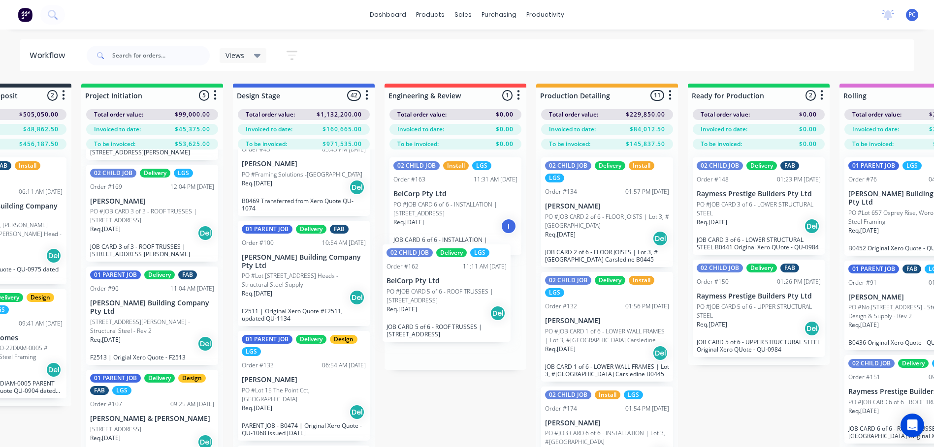
drag, startPoint x: 276, startPoint y: 282, endPoint x: 426, endPoint y: 306, distance: 151.5
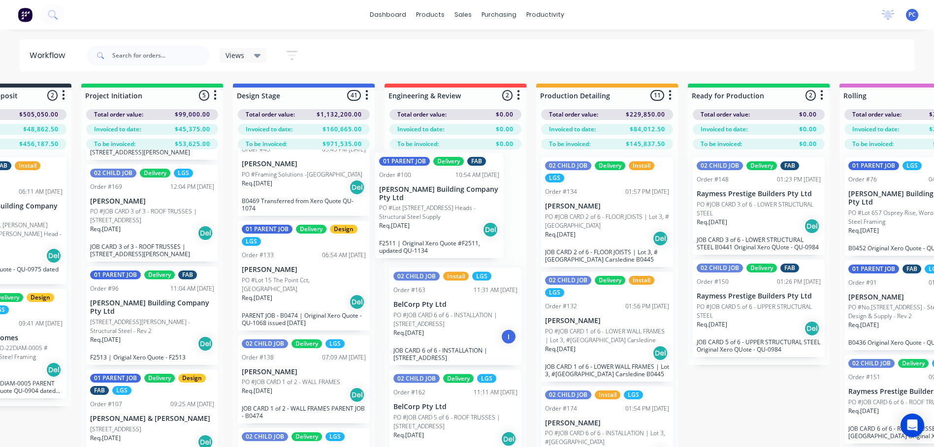
drag, startPoint x: 274, startPoint y: 280, endPoint x: 418, endPoint y: 209, distance: 161.1
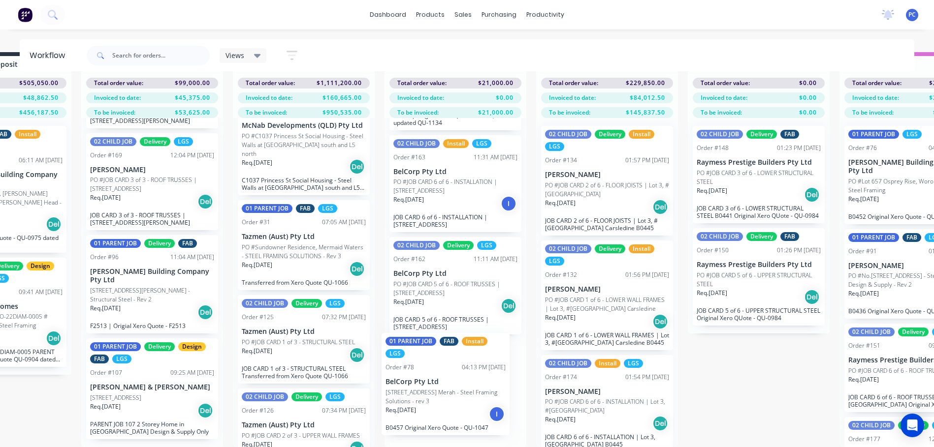
scroll to position [101, 0]
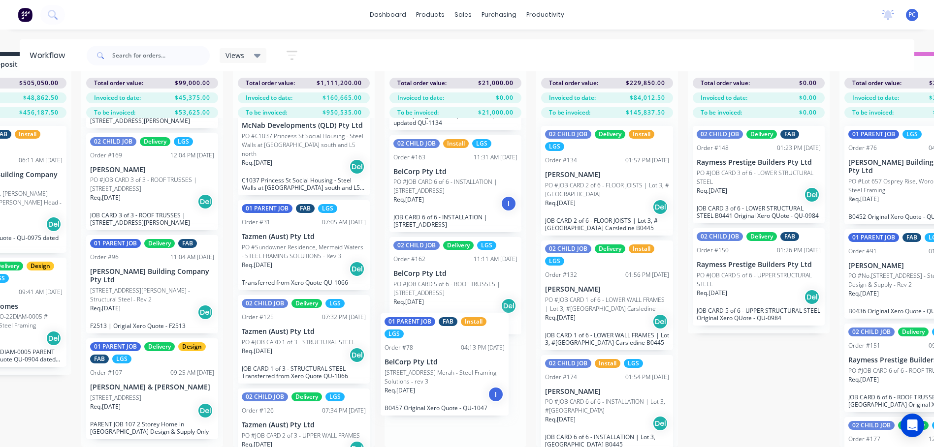
drag, startPoint x: 269, startPoint y: 269, endPoint x: 415, endPoint y: 371, distance: 177.9
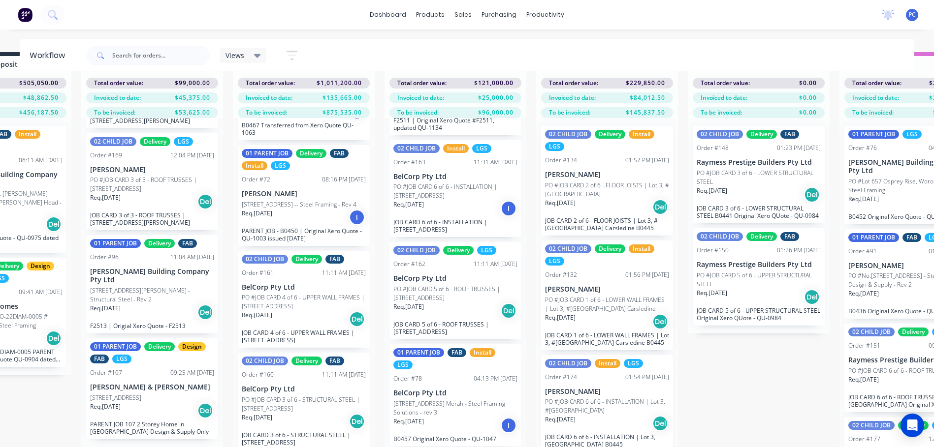
scroll to position [2609, 0]
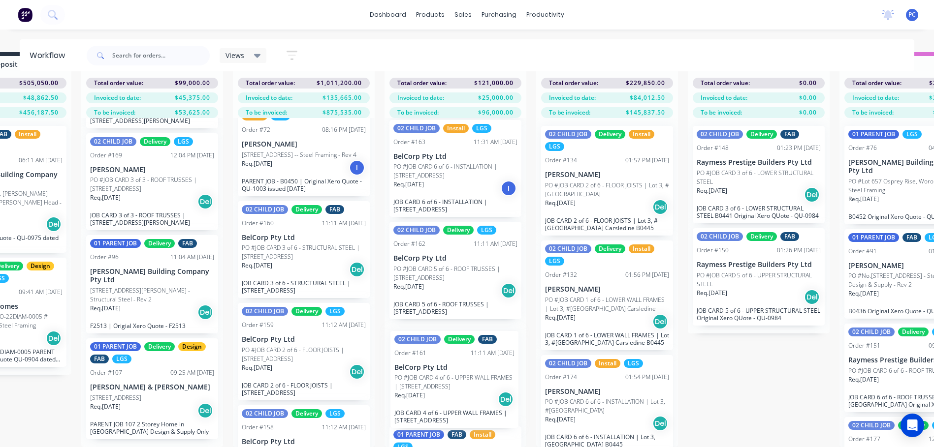
drag, startPoint x: 284, startPoint y: 233, endPoint x: 444, endPoint y: 386, distance: 221.4
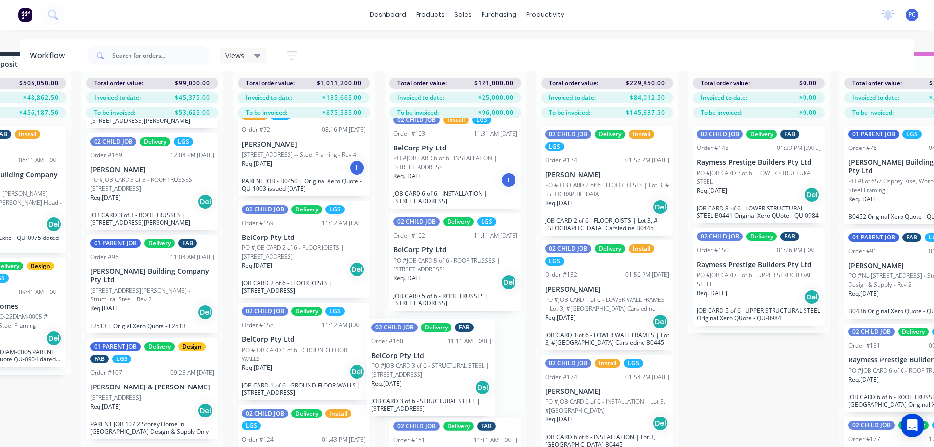
drag, startPoint x: 277, startPoint y: 240, endPoint x: 409, endPoint y: 376, distance: 189.0
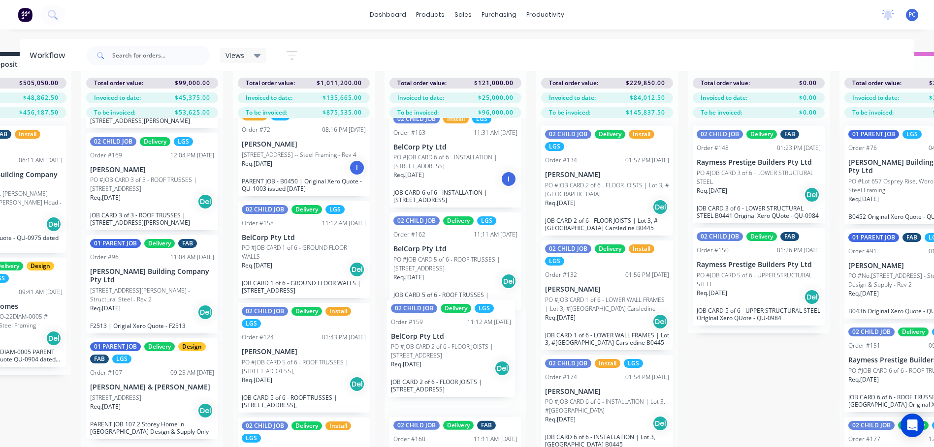
drag, startPoint x: 272, startPoint y: 233, endPoint x: 425, endPoint y: 351, distance: 193.7
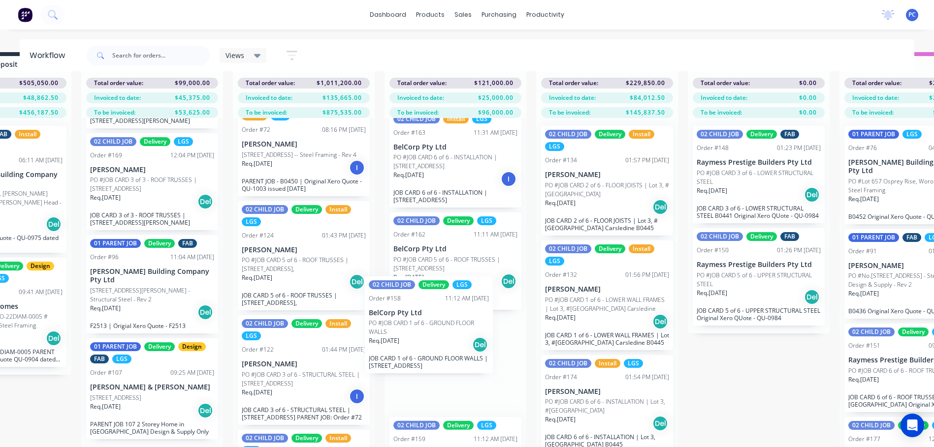
drag, startPoint x: 272, startPoint y: 234, endPoint x: 402, endPoint y: 327, distance: 160.1
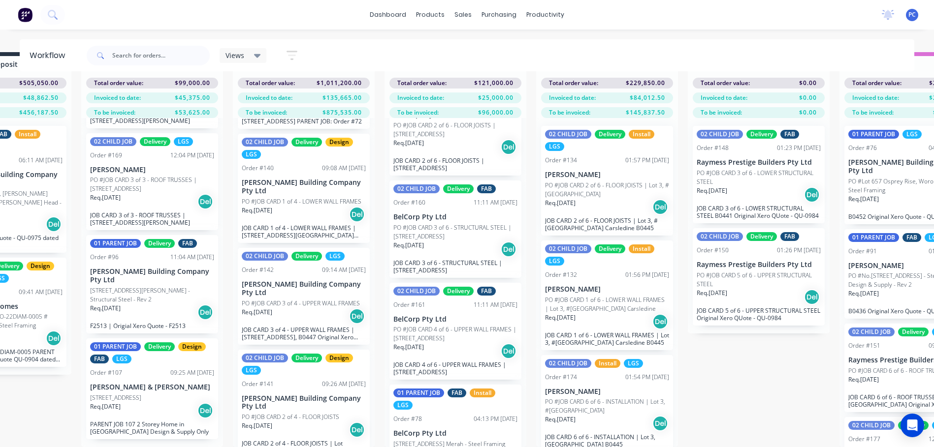
scroll to position [505, 0]
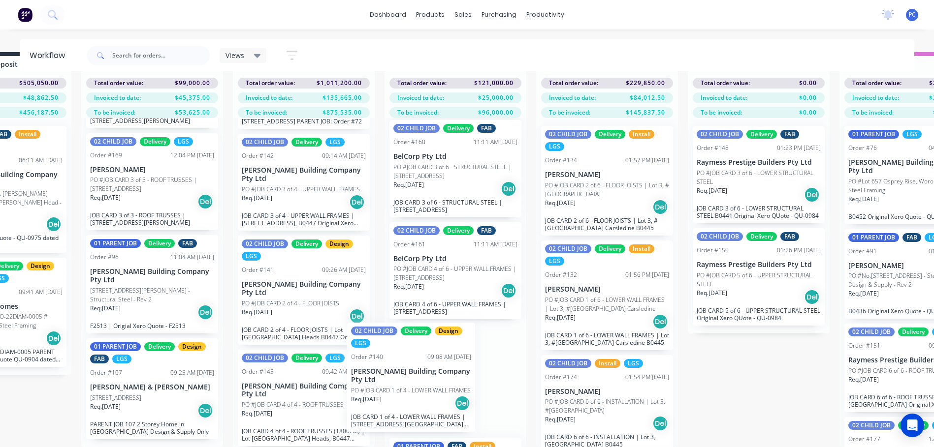
drag, startPoint x: 293, startPoint y: 214, endPoint x: 405, endPoint y: 386, distance: 205.2
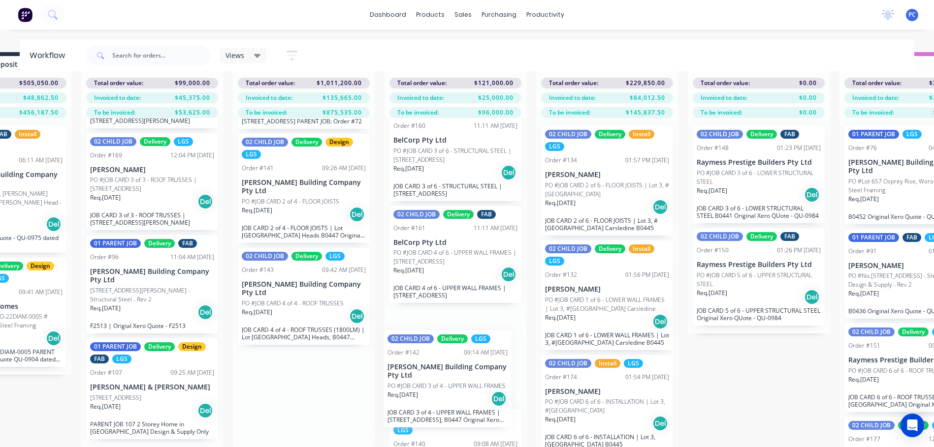
scroll to position [553, 0]
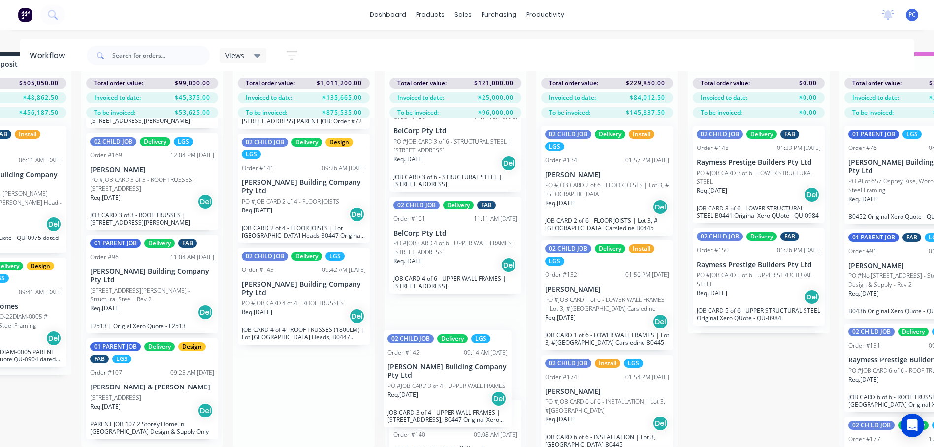
drag, startPoint x: 315, startPoint y: 233, endPoint x: 433, endPoint y: 387, distance: 194.5
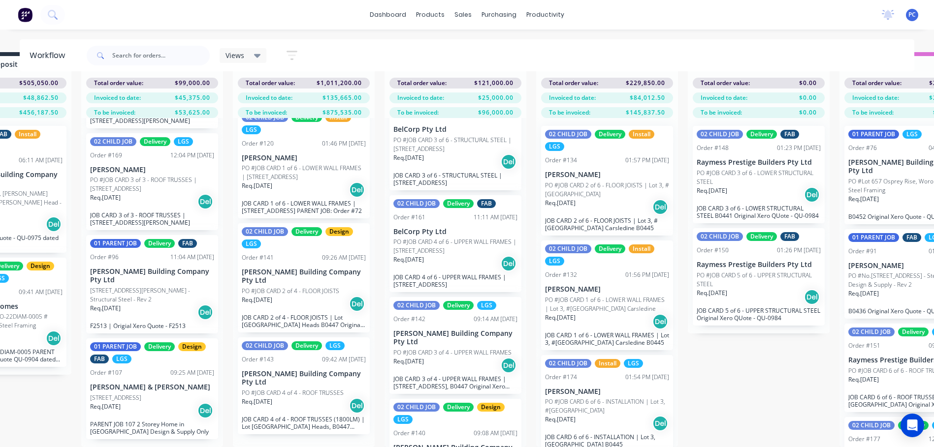
scroll to position [3173, 0]
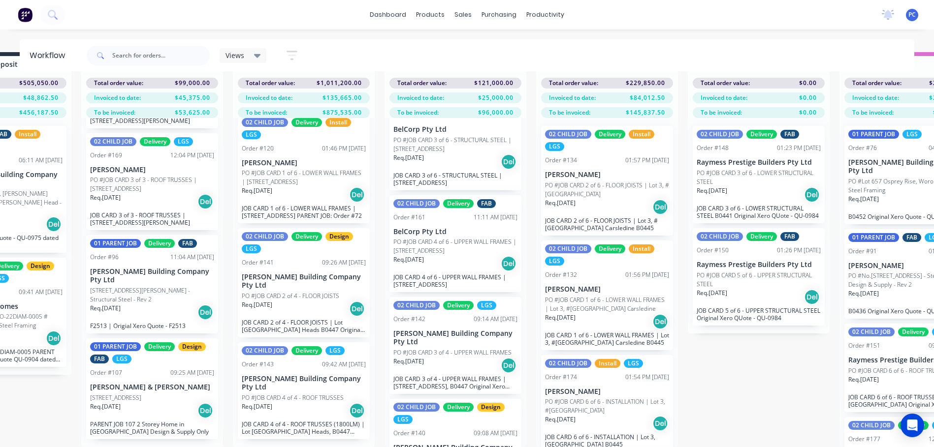
click at [286, 221] on div "02 CHILD JOB Delivery Install LGS Order #120 01:46 PM 29/08/25 Lee Fleming PO #…" at bounding box center [304, 169] width 132 height 110
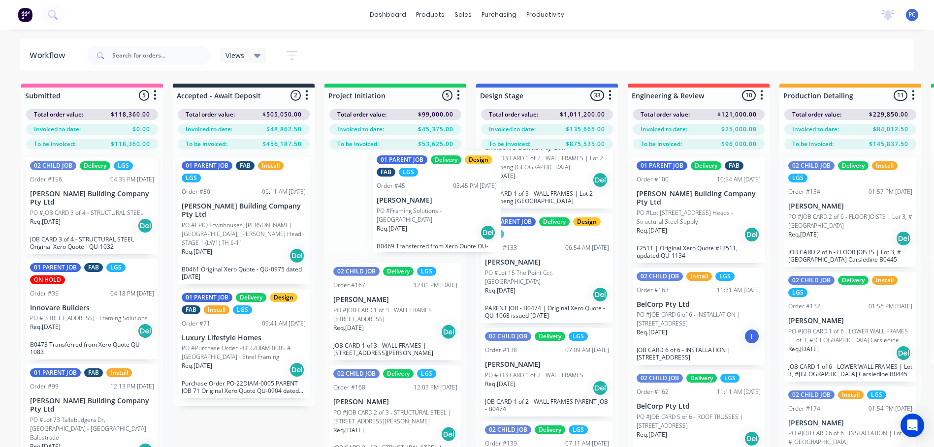
scroll to position [885, 0]
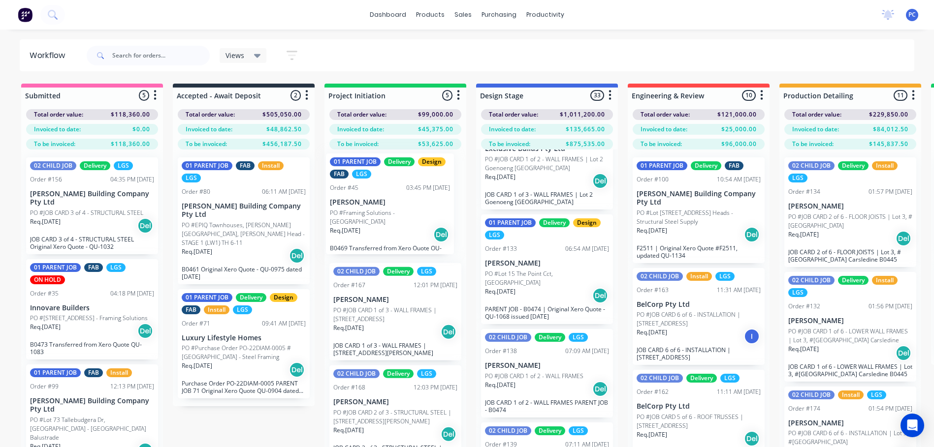
drag, startPoint x: 547, startPoint y: 286, endPoint x: 386, endPoint y: 223, distance: 172.4
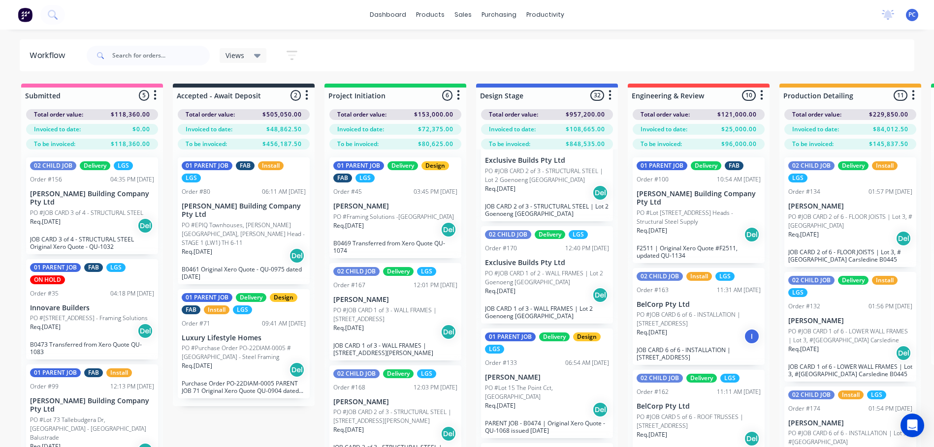
scroll to position [688, 0]
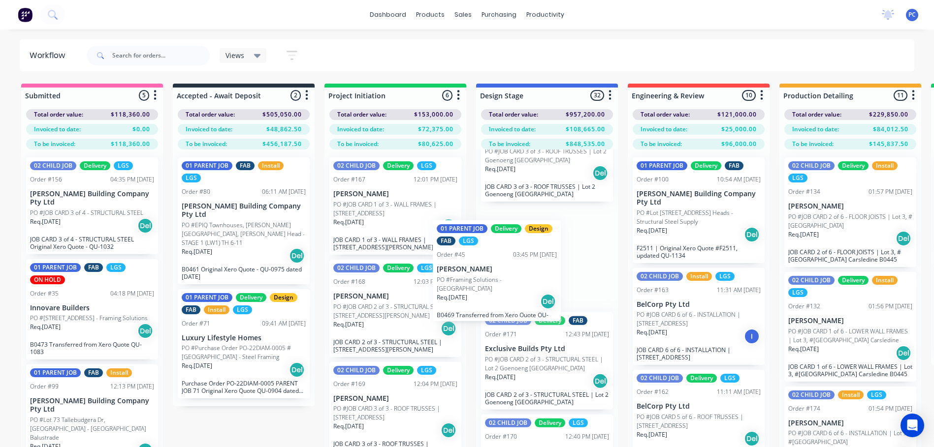
drag, startPoint x: 383, startPoint y: 208, endPoint x: 490, endPoint y: 273, distance: 125.7
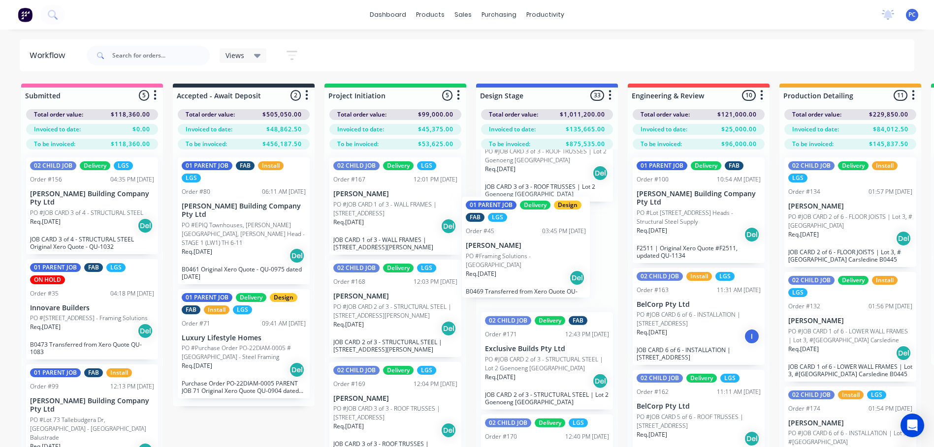
scroll to position [687, 0]
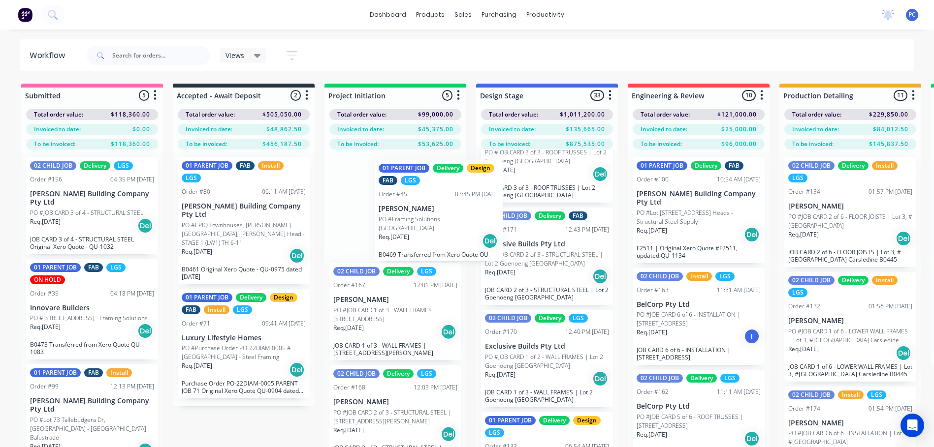
drag, startPoint x: 515, startPoint y: 274, endPoint x: 400, endPoint y: 223, distance: 125.4
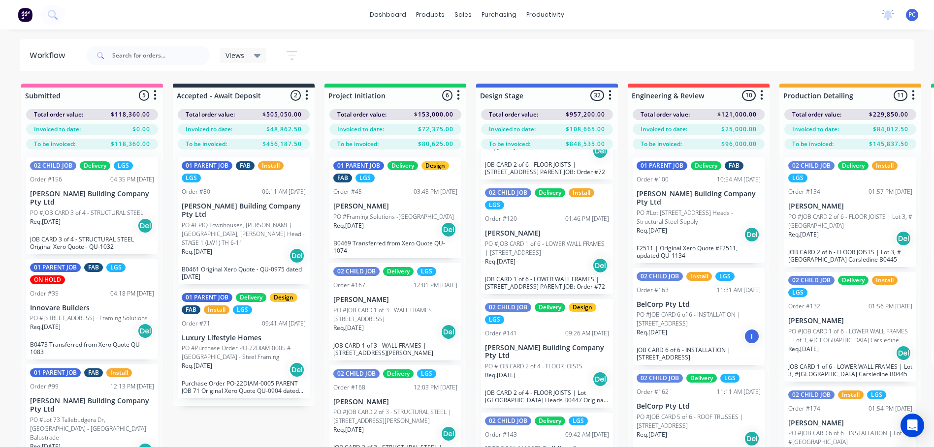
scroll to position [3067, 0]
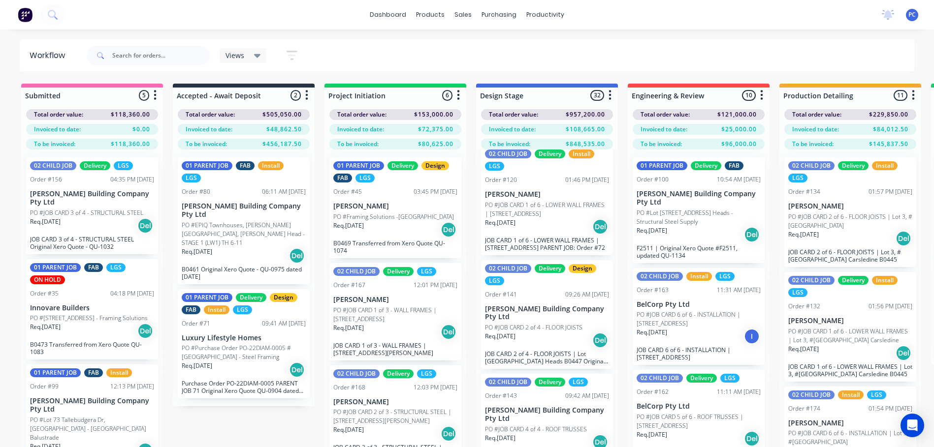
click at [545, 332] on p "PO #JOB CARD 2 of 4 - FLOOR JOISTS" at bounding box center [533, 327] width 97 height 9
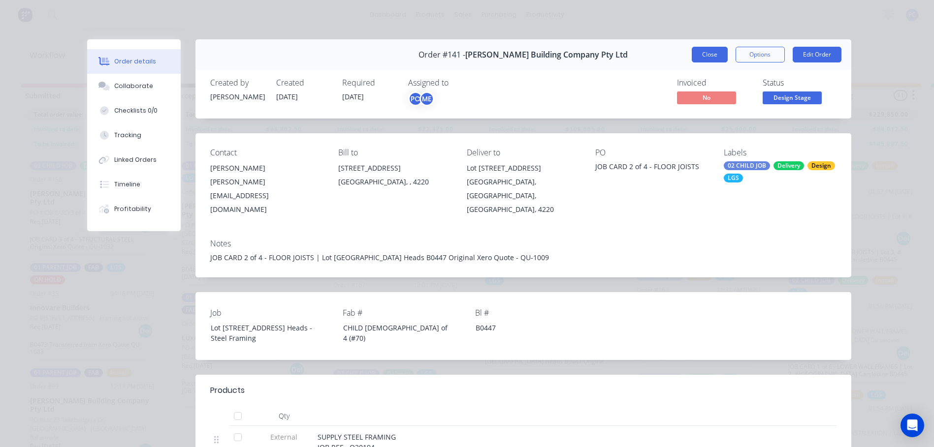
click at [695, 59] on button "Close" at bounding box center [710, 55] width 36 height 16
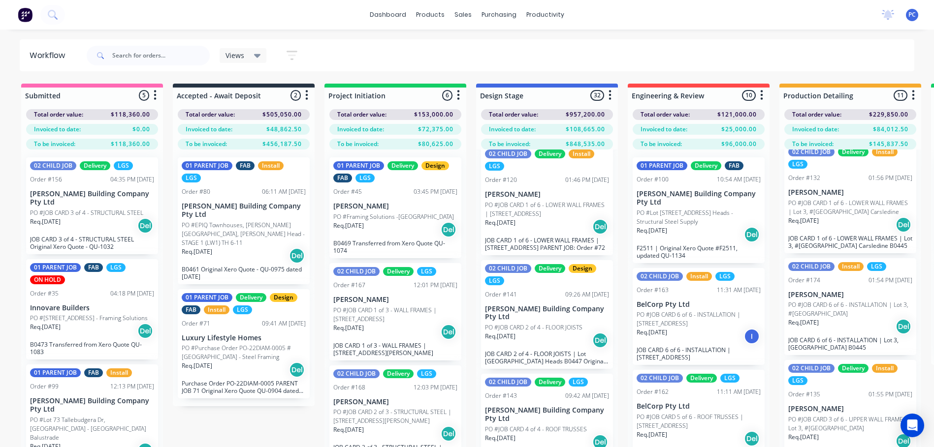
scroll to position [0, 0]
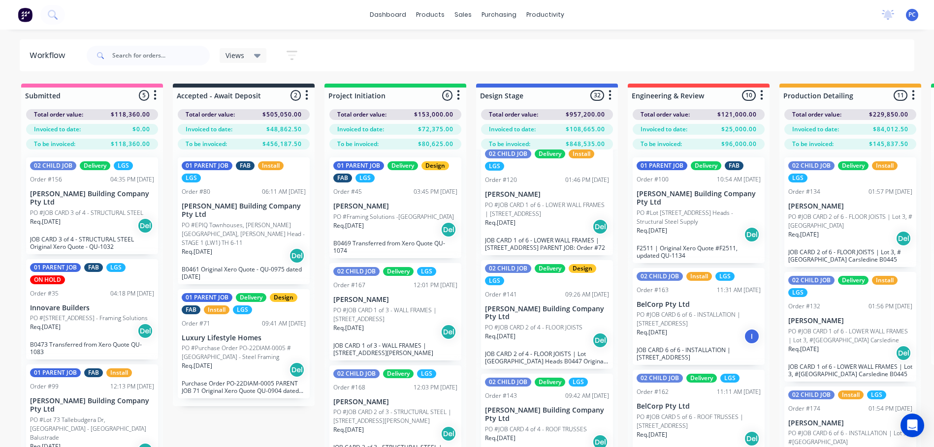
click at [528, 295] on div "02 CHILD JOB Delivery Design LGS Order #141 09:26 AM 02/09/25 Blackwood Buildin…" at bounding box center [547, 314] width 132 height 109
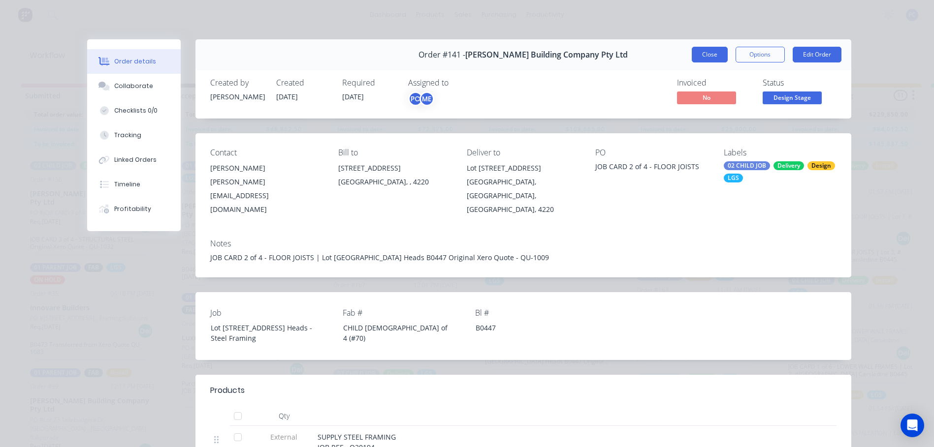
click at [698, 59] on button "Close" at bounding box center [710, 55] width 36 height 16
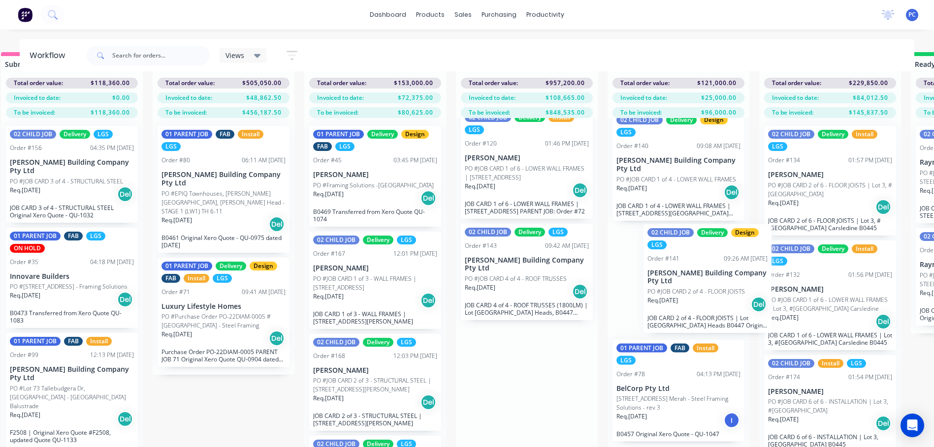
scroll to position [39, 21]
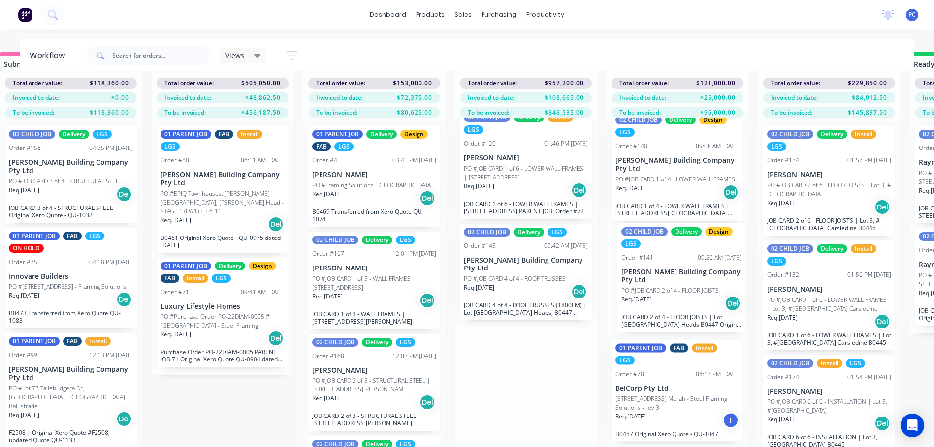
drag, startPoint x: 540, startPoint y: 339, endPoint x: 679, endPoint y: 296, distance: 145.3
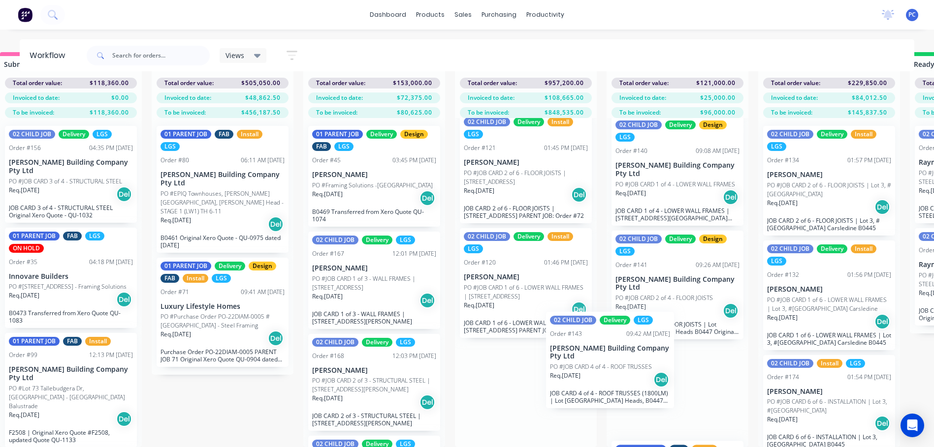
scroll to position [836, 0]
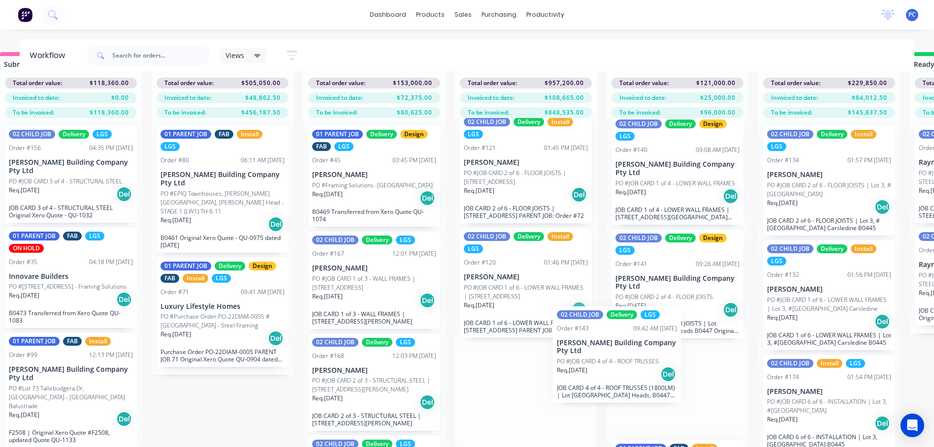
drag, startPoint x: 504, startPoint y: 398, endPoint x: 619, endPoint y: 352, distance: 123.7
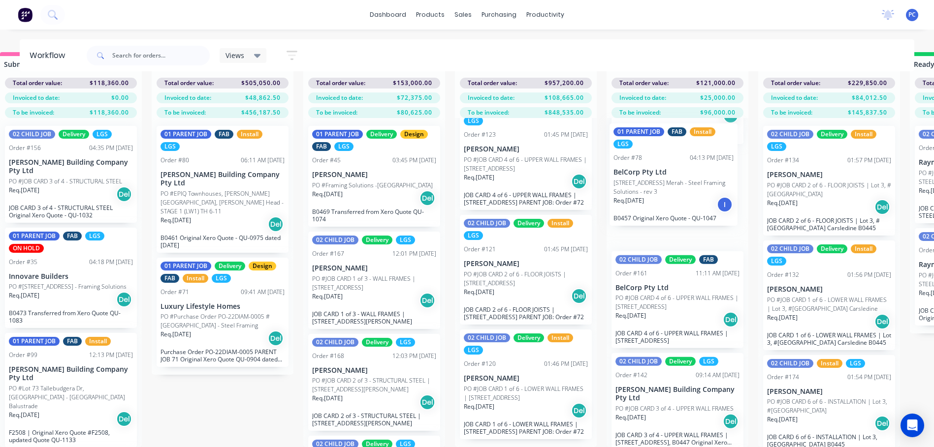
scroll to position [595, 0]
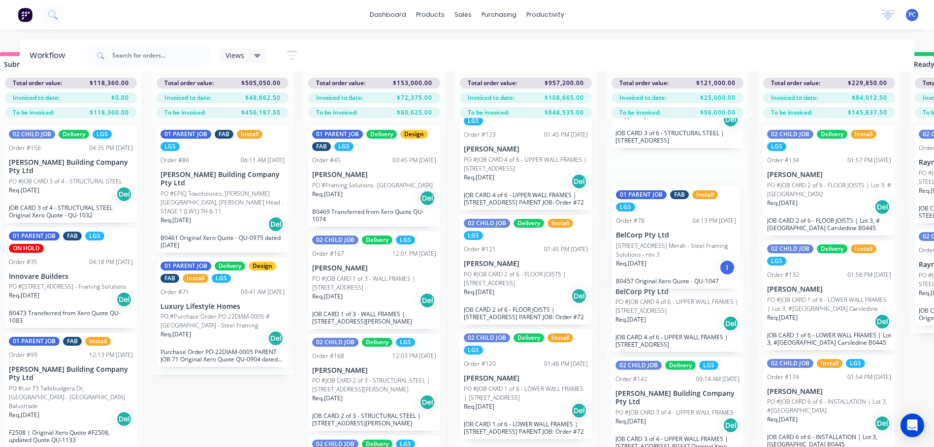
drag, startPoint x: 652, startPoint y: 406, endPoint x: 651, endPoint y: 250, distance: 155.5
click at [651, 250] on div "01 PARENT JOB Delivery FAB Order #100 10:54 AM 27/08/25 Blackwood Building Comp…" at bounding box center [677, 282] width 142 height 329
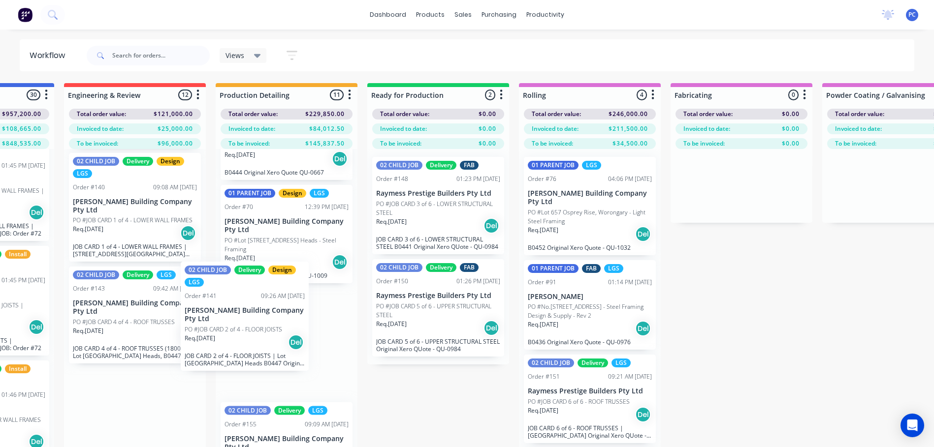
scroll to position [0, 560]
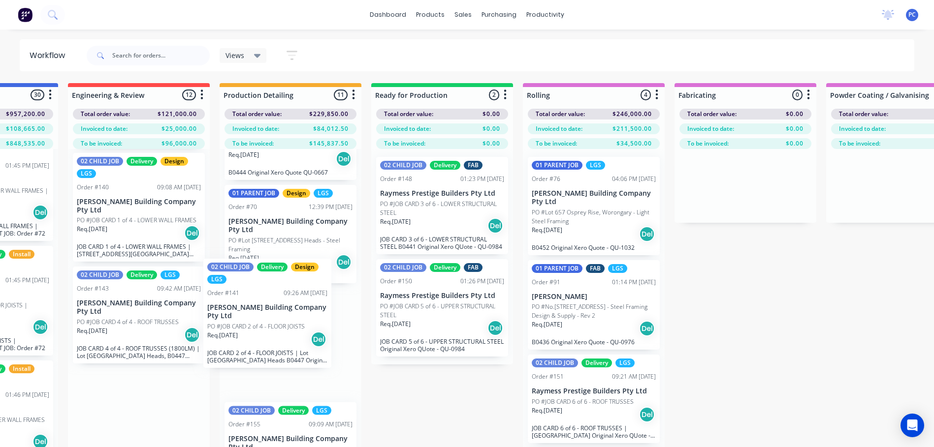
drag, startPoint x: 87, startPoint y: 345, endPoint x: 277, endPoint y: 337, distance: 190.2
click at [277, 337] on div "Submitted 5 Summaries Total order value Invoiced to date To be invoiced Total o…" at bounding box center [682, 280] width 2498 height 395
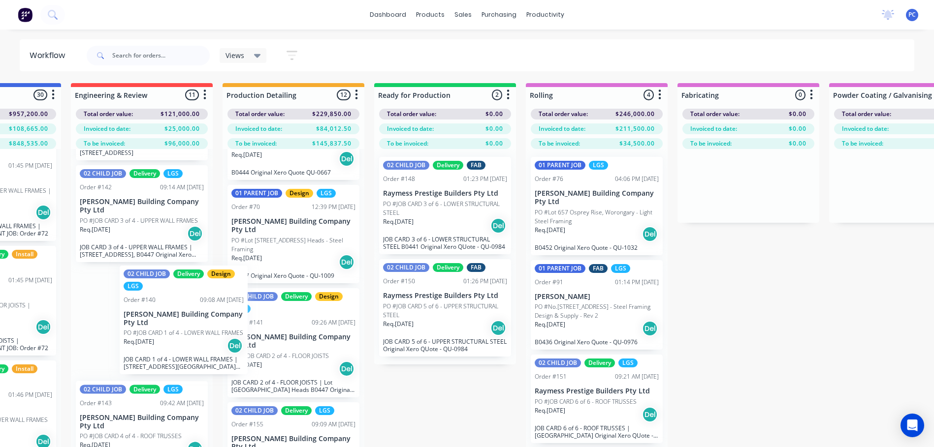
scroll to position [0, 555]
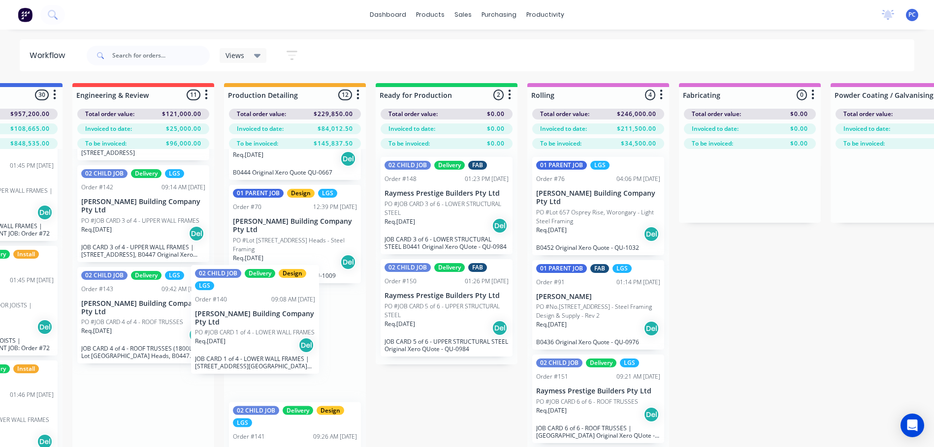
drag, startPoint x: 138, startPoint y: 334, endPoint x: 263, endPoint y: 332, distance: 125.0
click at [263, 332] on div "Submitted 5 Summaries Total order value Invoiced to date To be invoiced Total o…" at bounding box center [686, 280] width 2498 height 395
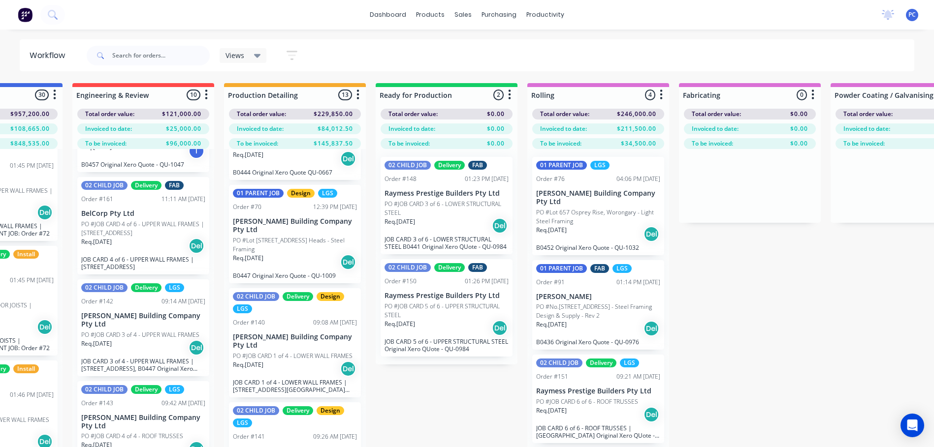
scroll to position [1, 553]
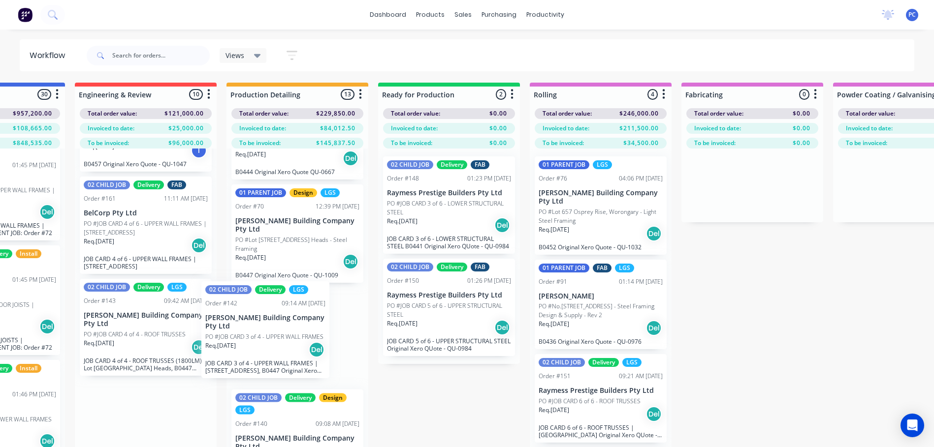
drag, startPoint x: 153, startPoint y: 342, endPoint x: 282, endPoint y: 343, distance: 128.5
click at [282, 343] on div "Submitted 5 Summaries Total order value Invoiced to date To be invoiced Total o…" at bounding box center [689, 280] width 2498 height 395
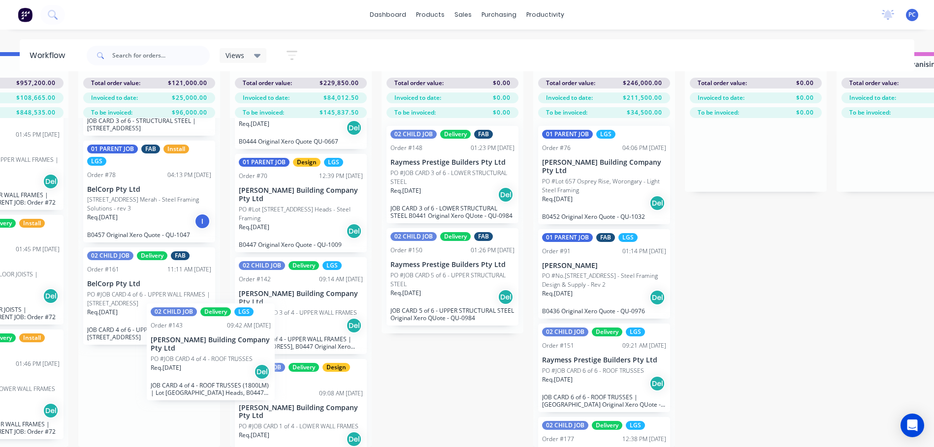
scroll to position [39, 545]
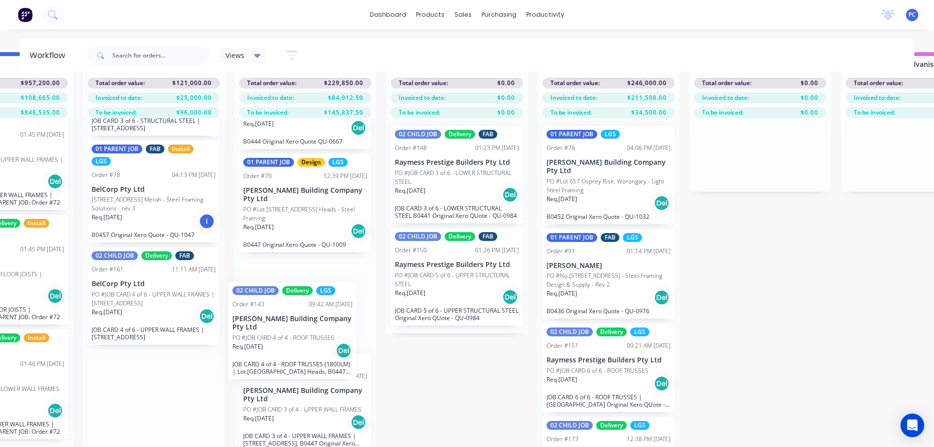
drag, startPoint x: 142, startPoint y: 402, endPoint x: 290, endPoint y: 341, distance: 159.8
click at [290, 341] on div "Submitted 5 Summaries Total order value Invoiced to date To be invoiced Total o…" at bounding box center [697, 249] width 2498 height 395
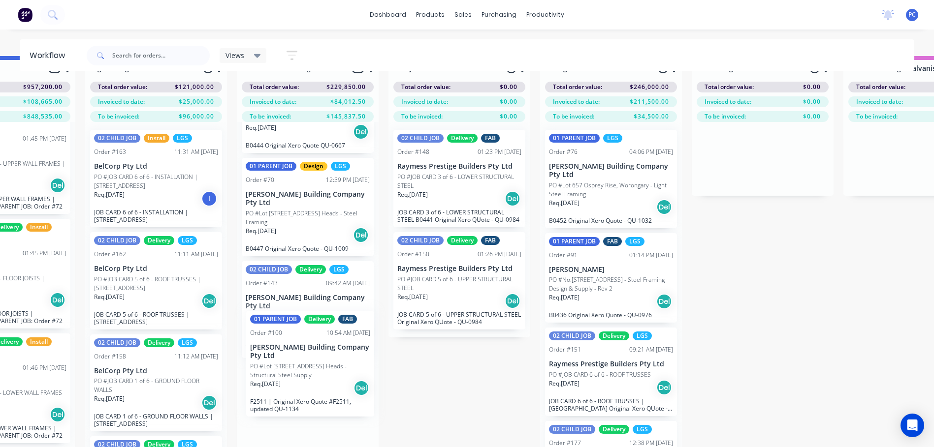
scroll to position [37, 542]
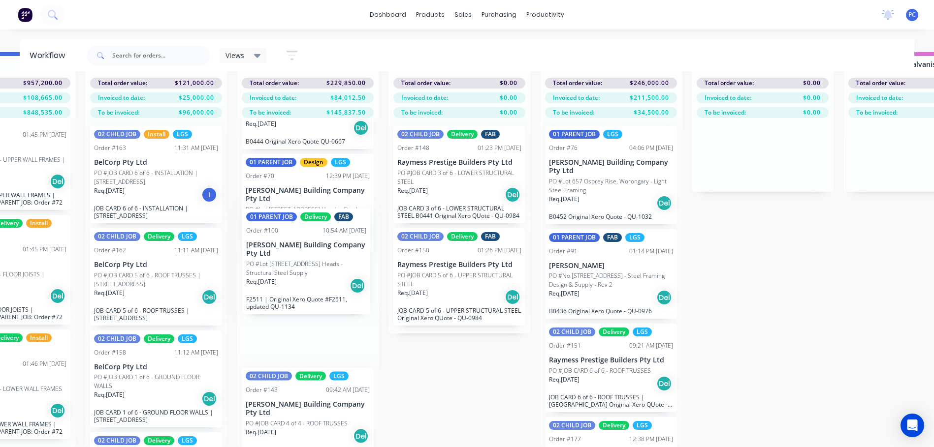
drag, startPoint x: 154, startPoint y: 222, endPoint x: 312, endPoint y: 274, distance: 166.4
click at [312, 274] on div "Submitted 5 Summaries Total order value Invoiced to date To be invoiced Total o…" at bounding box center [699, 249] width 2498 height 395
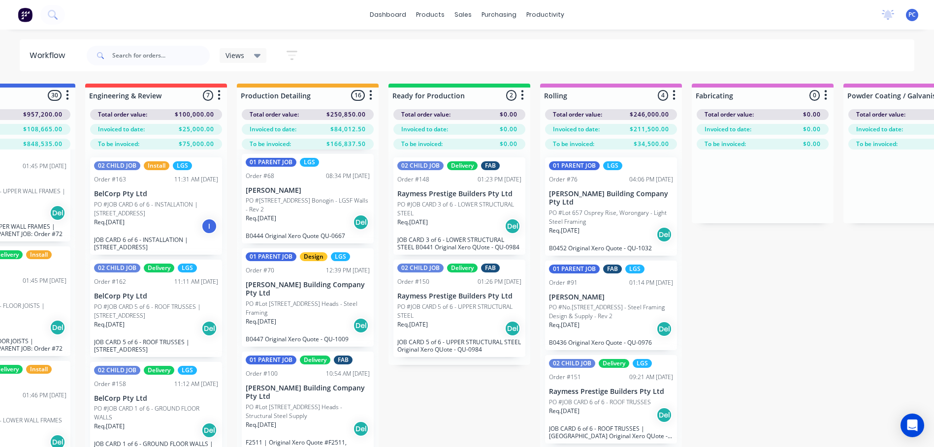
scroll to position [792, 0]
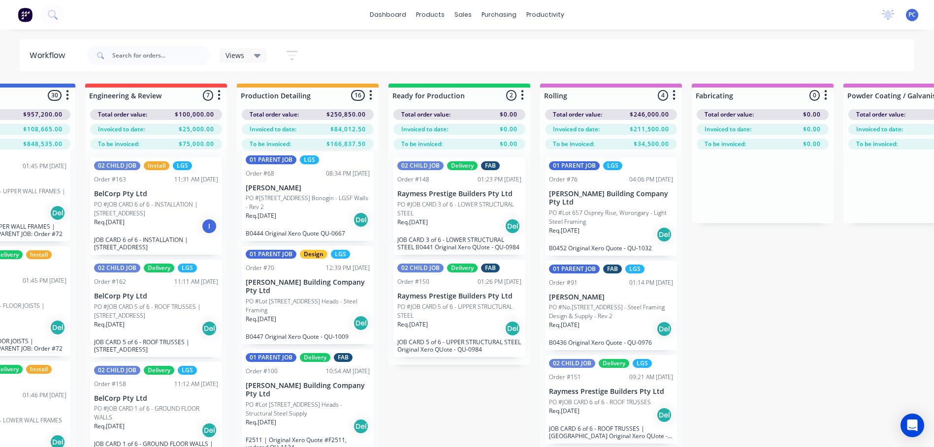
click at [292, 199] on p "PO #110 Chesterfield Drive Bonogin - LGSF Walls - Rev 2" at bounding box center [308, 203] width 124 height 18
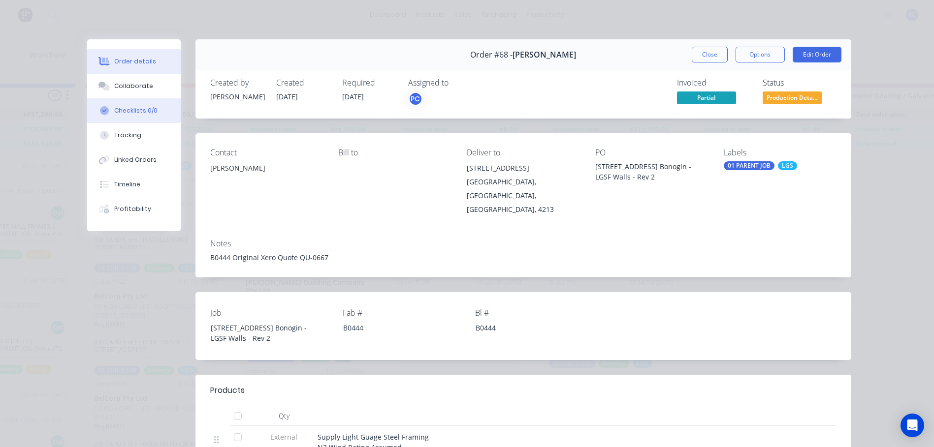
click at [128, 109] on div "Checklists 0/0" at bounding box center [135, 110] width 43 height 9
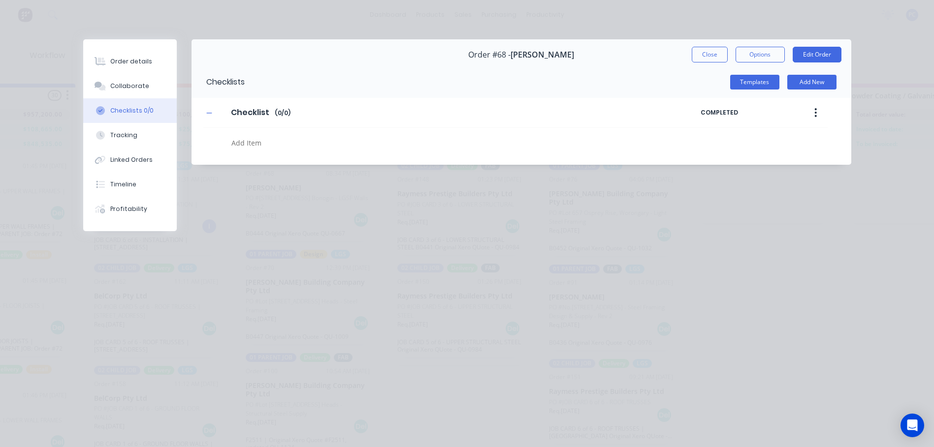
click at [289, 149] on textarea at bounding box center [426, 143] width 398 height 14
type textarea "x"
type textarea "E"
type textarea "x"
type textarea "En"
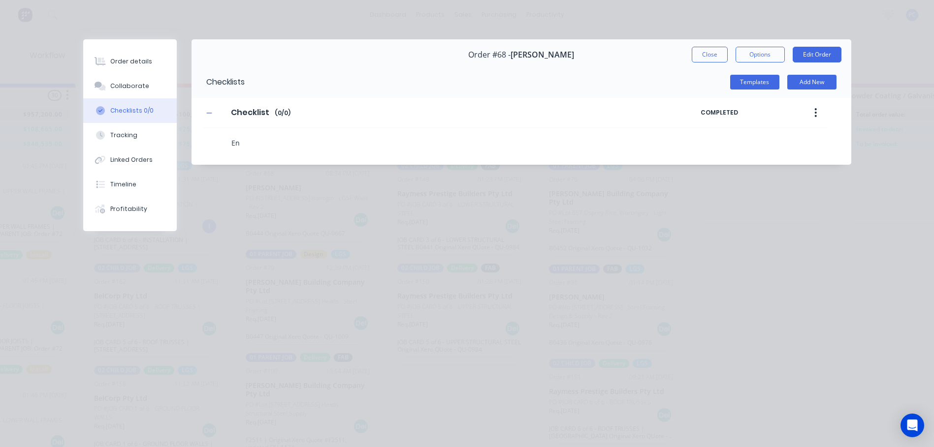
type textarea "x"
type textarea "Eng"
type textarea "x"
type textarea "Engi"
type textarea "x"
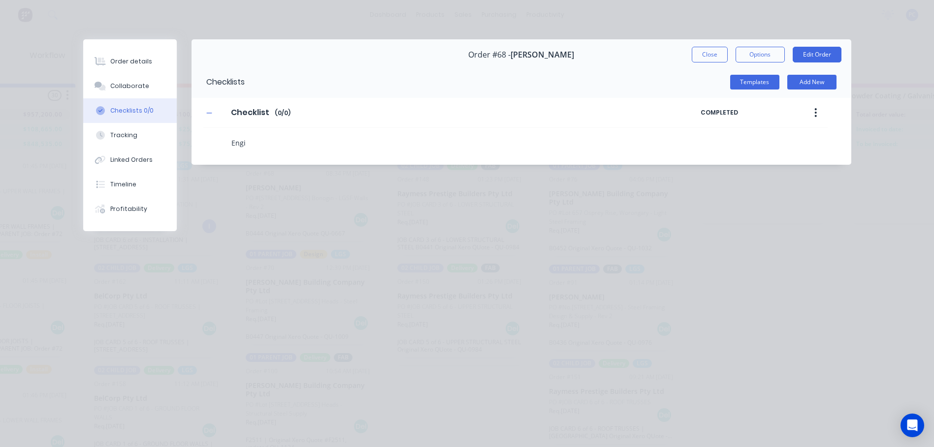
type textarea "Engin"
type textarea "x"
type textarea "Engine"
type textarea "x"
type textarea "Enginee"
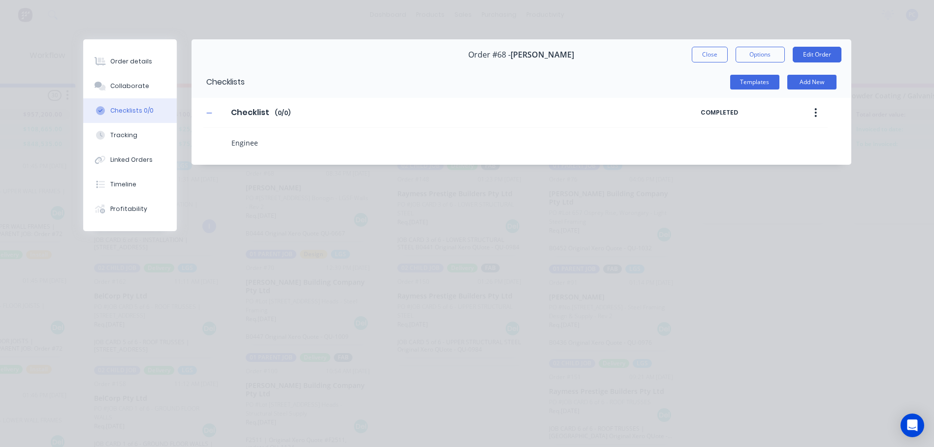
type textarea "x"
type textarea "Engineer"
type textarea "x"
type textarea "Engineeri"
type textarea "x"
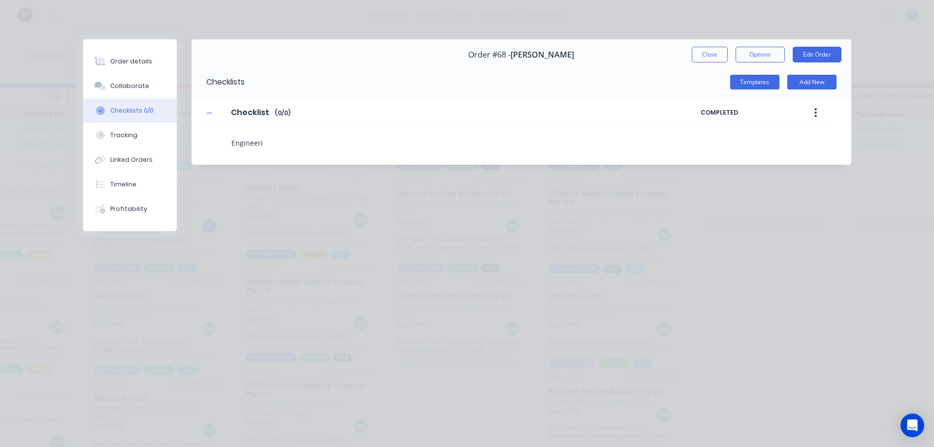
type textarea "Engineerin"
type textarea "x"
type textarea "Engineering"
click at [804, 76] on button "Add New" at bounding box center [811, 82] width 49 height 15
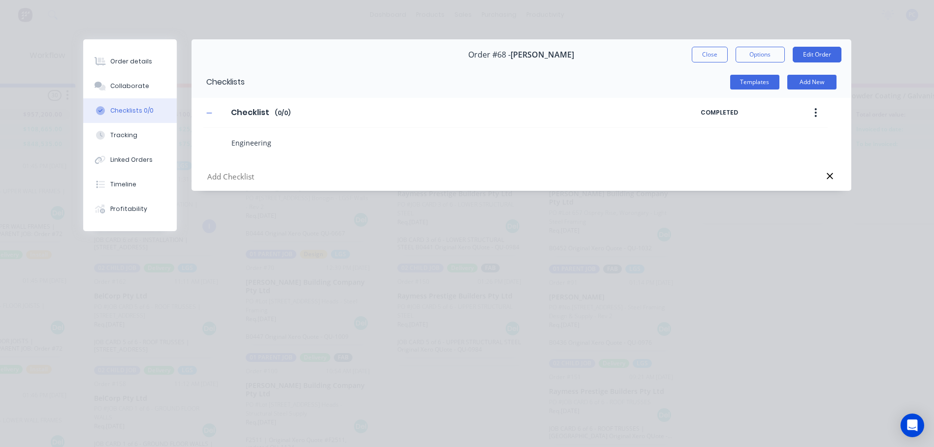
click at [722, 138] on div "Engineering" at bounding box center [515, 140] width 624 height 25
click at [707, 141] on div "Engineering" at bounding box center [515, 140] width 624 height 25
click at [256, 149] on textarea "Engineering" at bounding box center [426, 143] width 398 height 14
click at [330, 141] on textarea "Engineering" at bounding box center [426, 143] width 398 height 14
click at [208, 114] on icon "button" at bounding box center [209, 113] width 6 height 7
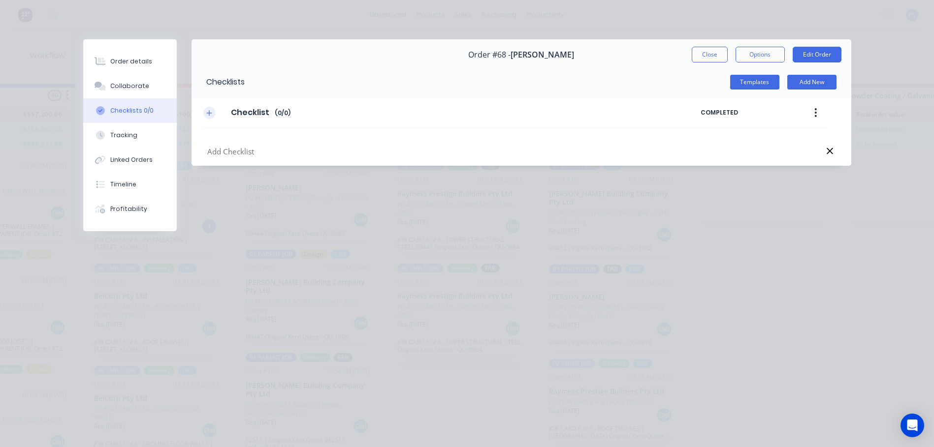
click at [208, 112] on icon "button" at bounding box center [209, 113] width 6 height 7
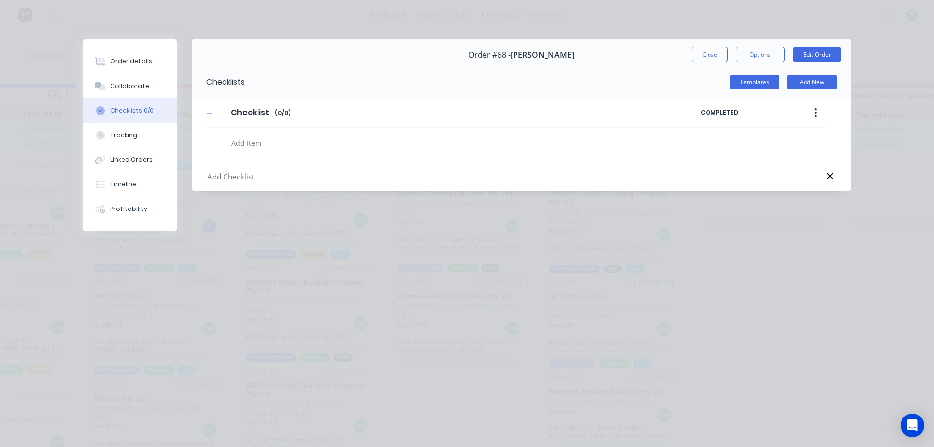
click at [285, 143] on textarea at bounding box center [426, 143] width 398 height 14
click at [756, 85] on button "Templates" at bounding box center [754, 82] width 49 height 15
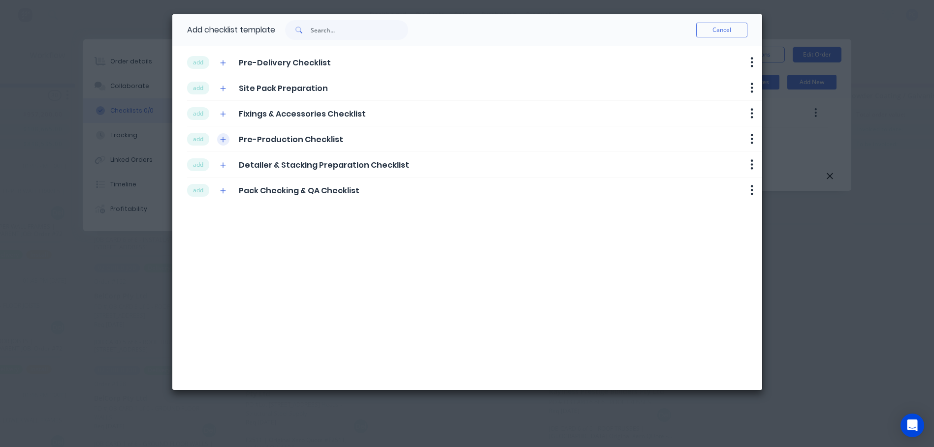
click at [224, 142] on icon "button" at bounding box center [223, 139] width 6 height 7
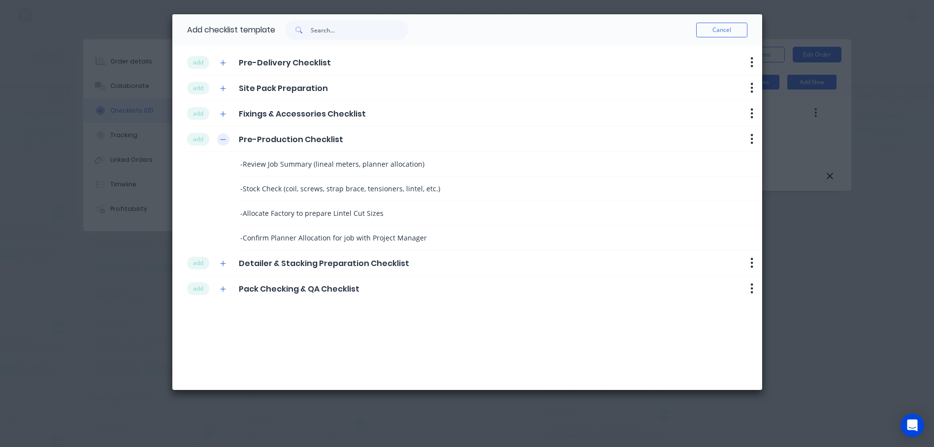
click at [224, 142] on icon "button" at bounding box center [223, 139] width 6 height 7
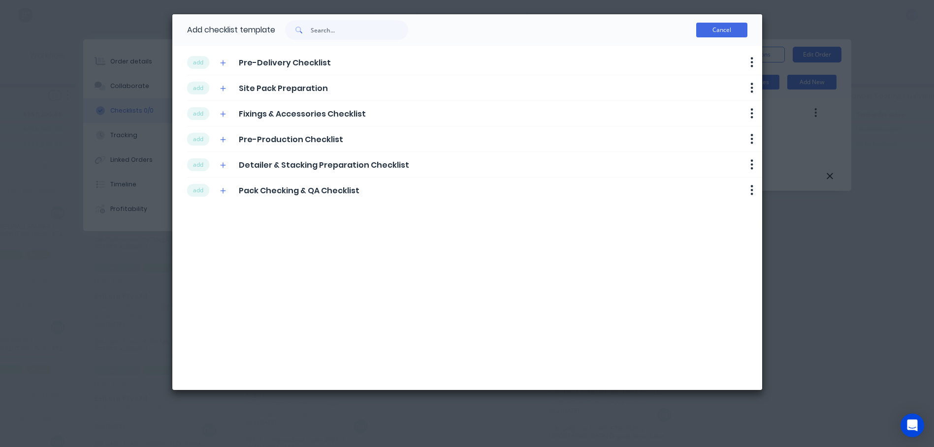
click at [723, 34] on button "Cancel" at bounding box center [721, 30] width 51 height 15
type textarea "x"
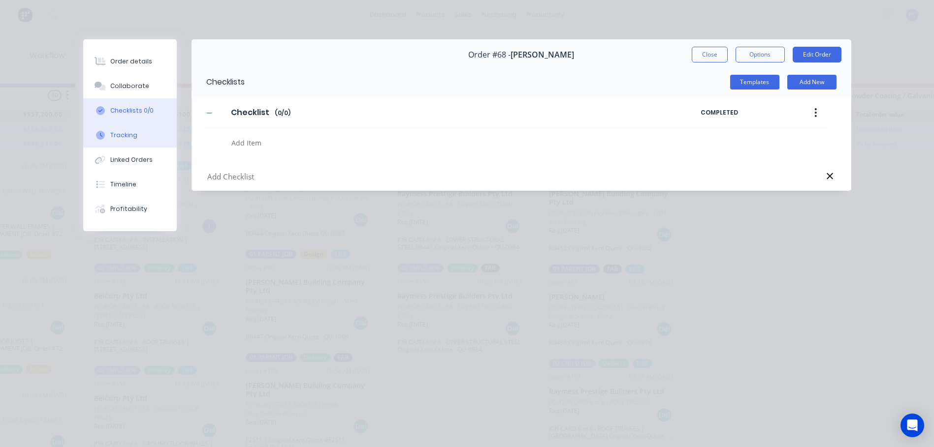
click at [126, 134] on div "Tracking" at bounding box center [123, 135] width 27 height 9
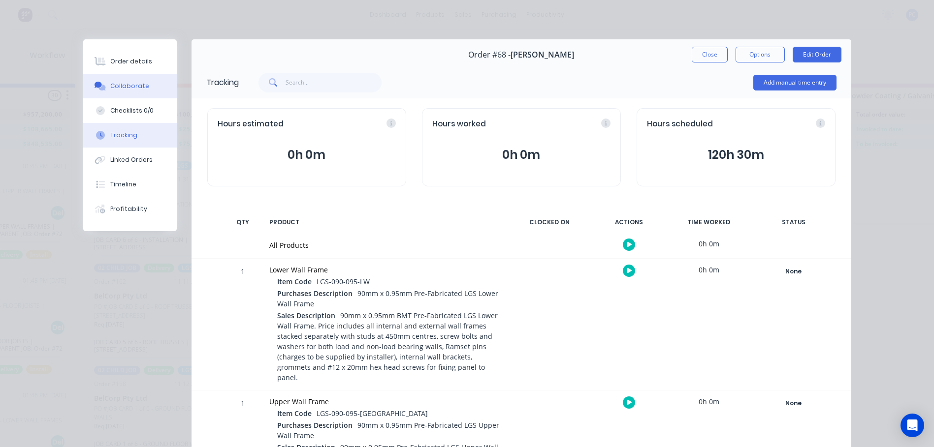
click at [120, 83] on div "Collaborate" at bounding box center [129, 86] width 39 height 9
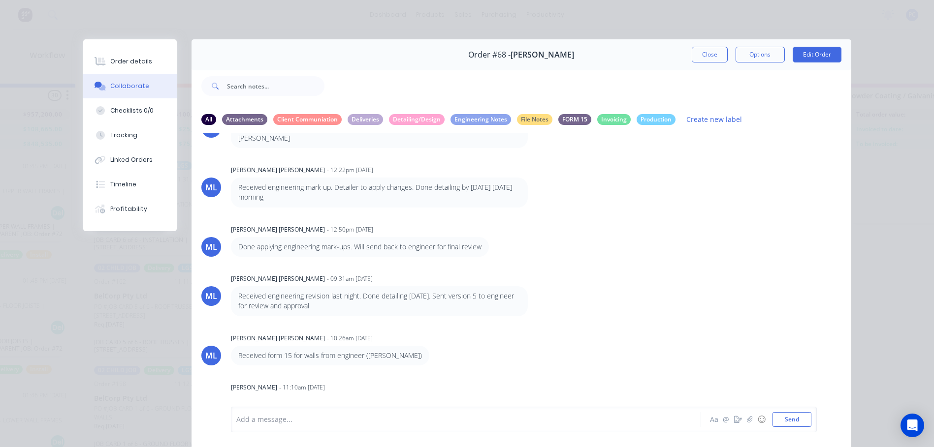
scroll to position [509, 0]
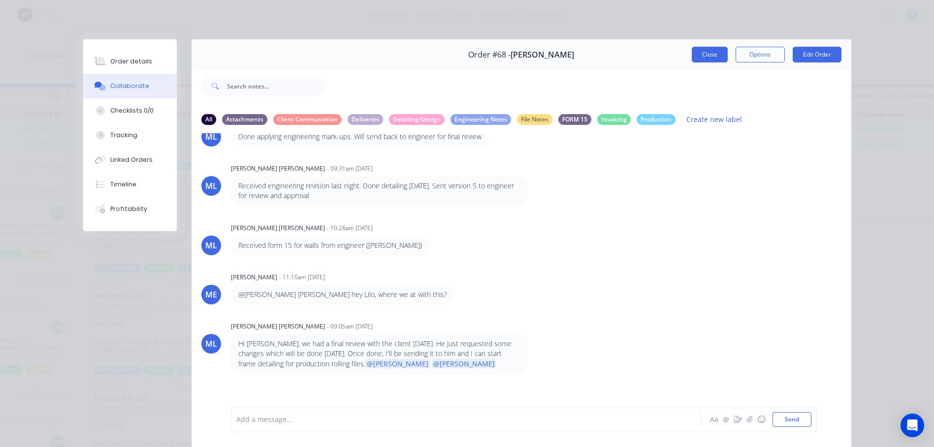
click at [699, 62] on button "Close" at bounding box center [710, 55] width 36 height 16
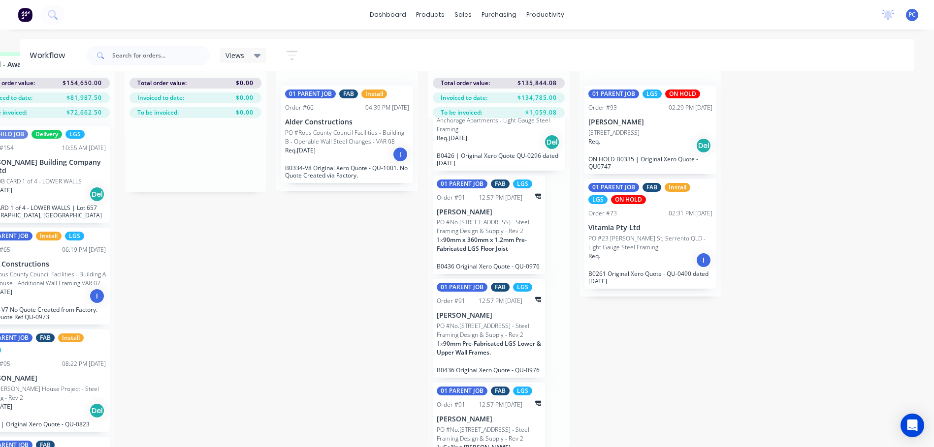
scroll to position [222, 0]
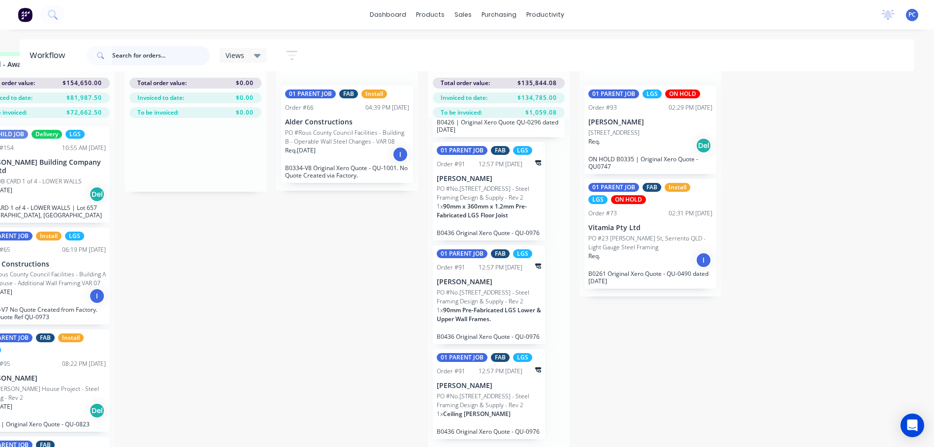
click at [135, 57] on input "text" at bounding box center [160, 56] width 97 height 20
type input "flack"
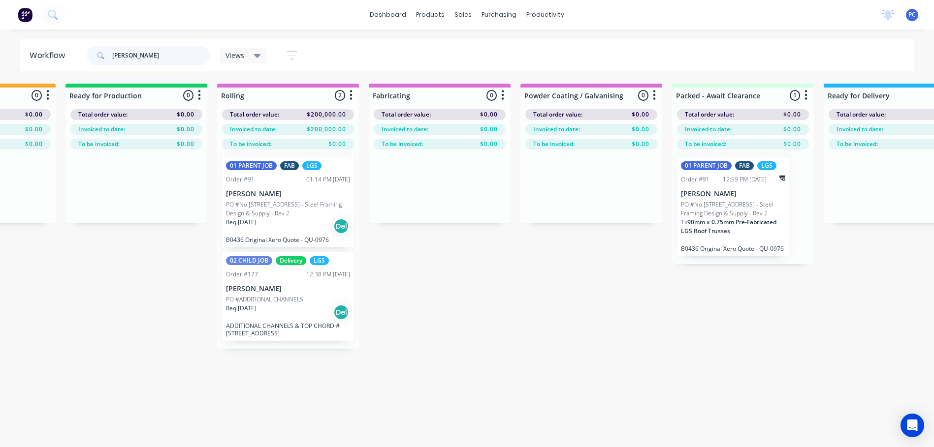
scroll to position [0, 883]
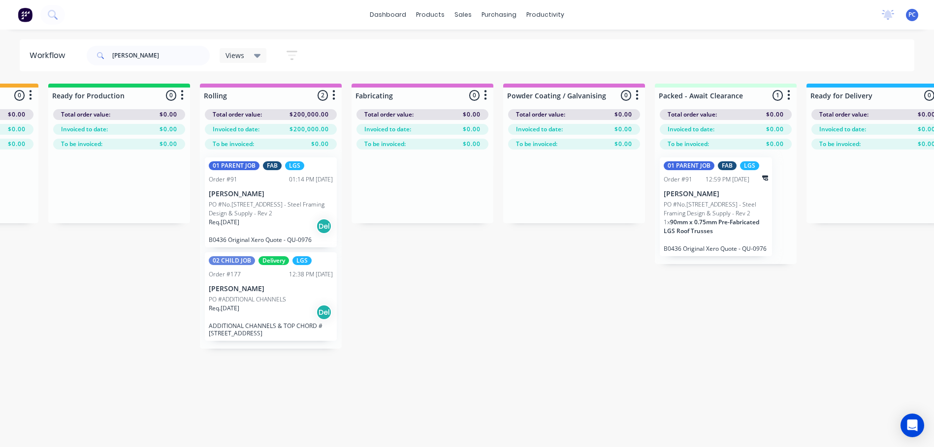
click at [274, 202] on p "PO #No.446 Mundoolun Connection Rd - Steel Framing Design & Supply - Rev 2" at bounding box center [271, 209] width 124 height 18
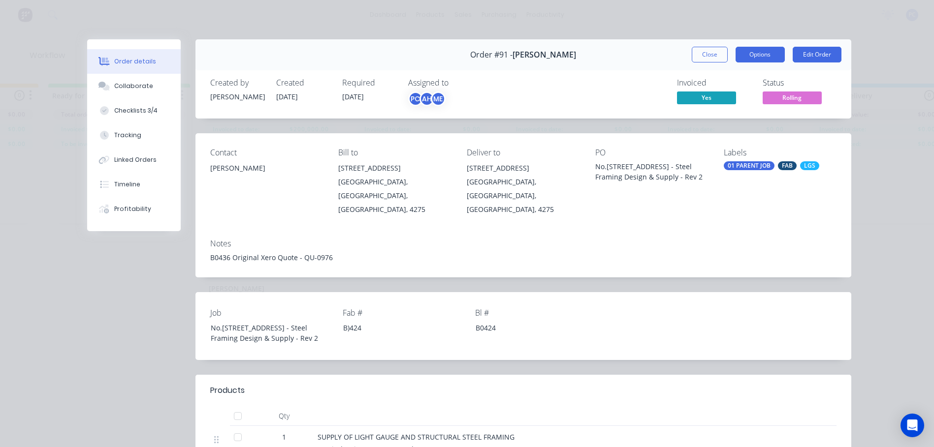
click at [750, 55] on button "Options" at bounding box center [759, 55] width 49 height 16
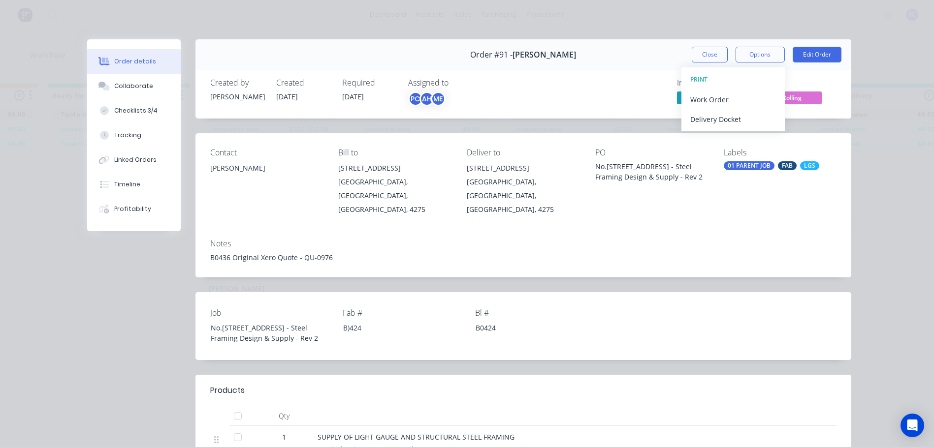
click at [788, 19] on div "Order details Collaborate Checklists 3/4 Tracking Linked Orders Timeline Profit…" at bounding box center [467, 223] width 934 height 447
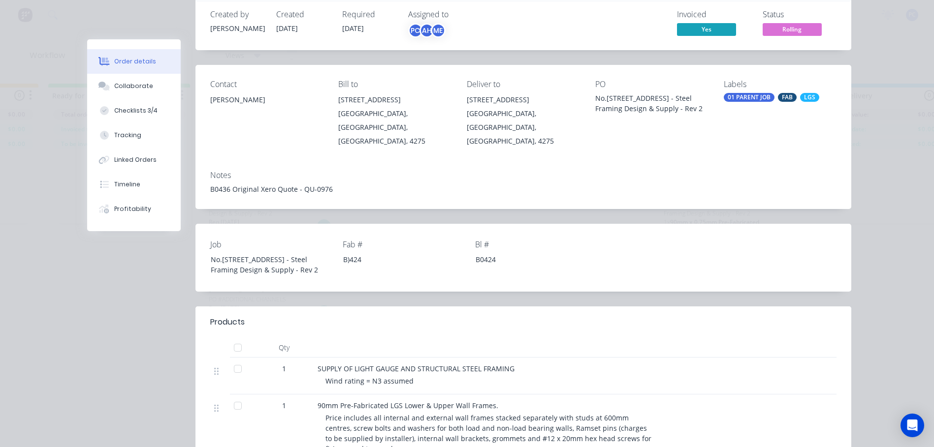
scroll to position [0, 0]
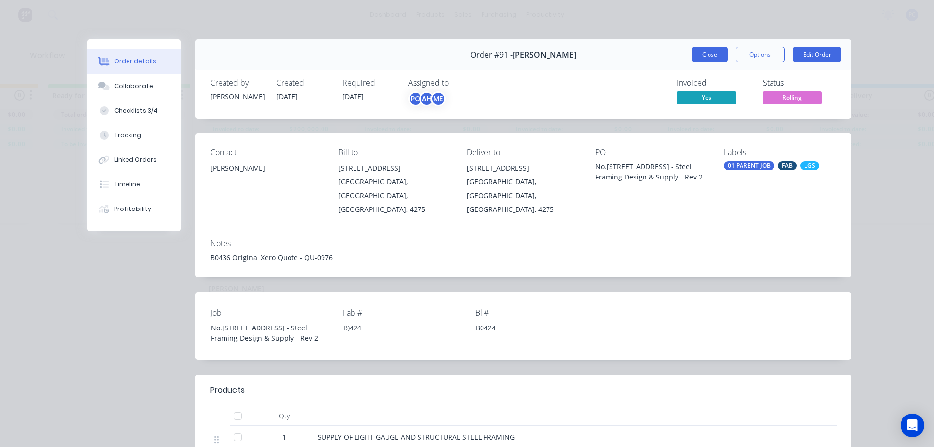
click at [699, 56] on button "Close" at bounding box center [710, 55] width 36 height 16
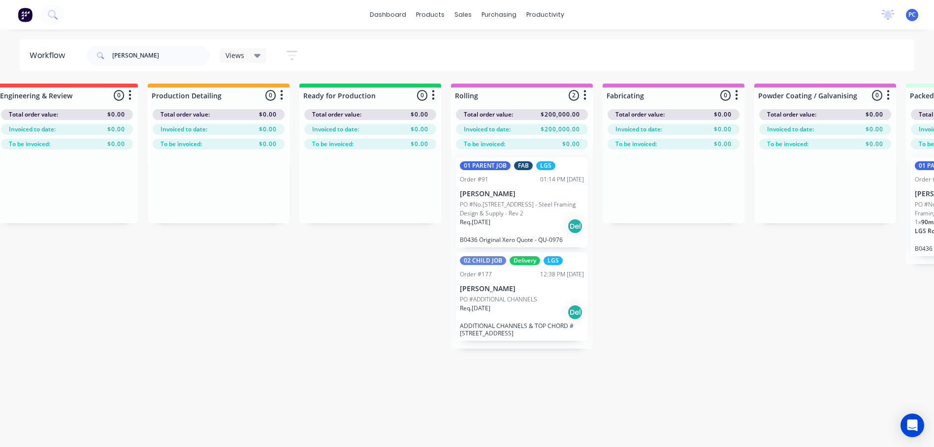
scroll to position [0, 614]
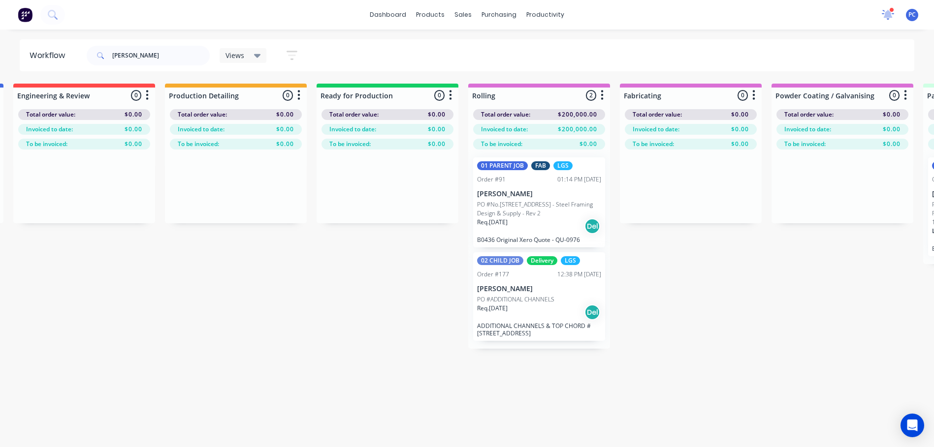
click at [889, 15] on icon at bounding box center [887, 14] width 9 height 8
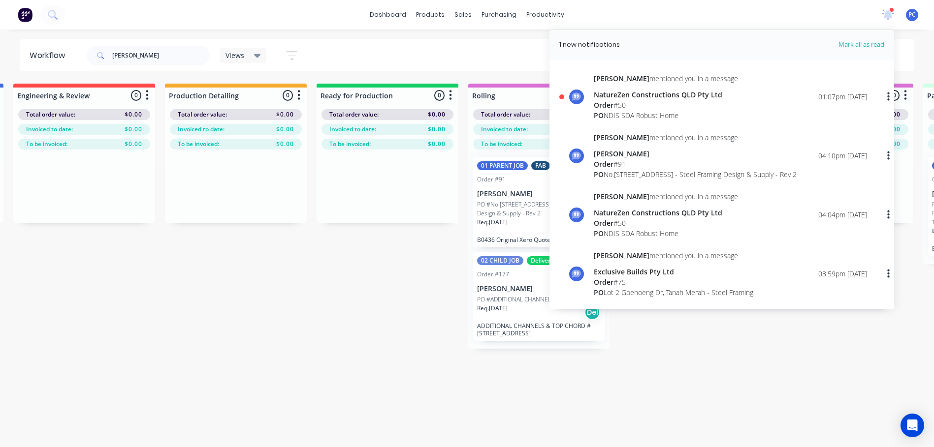
click at [647, 100] on div "Order # 50" at bounding box center [666, 105] width 144 height 10
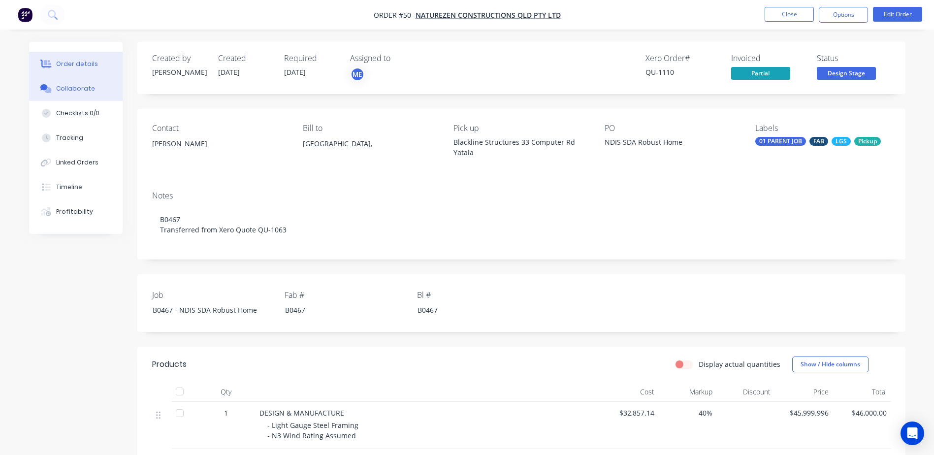
click at [65, 84] on button "Collaborate" at bounding box center [76, 88] width 94 height 25
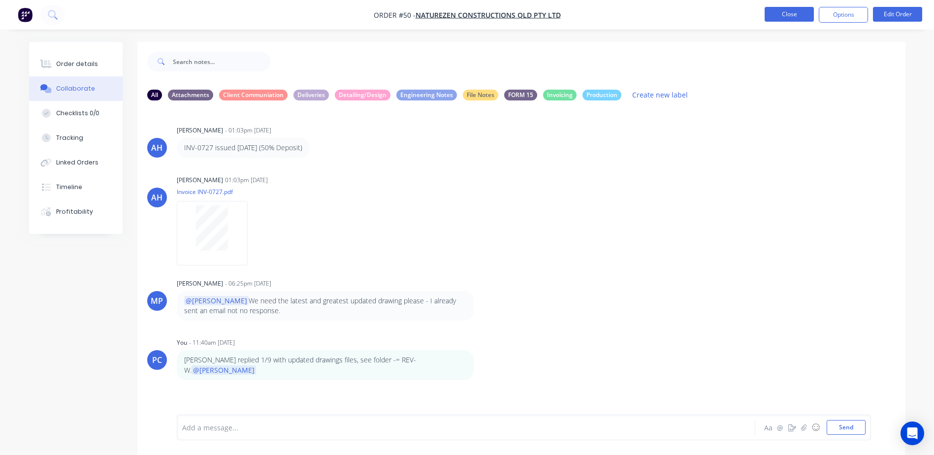
click at [801, 18] on button "Close" at bounding box center [788, 14] width 49 height 15
